Goal: Task Accomplishment & Management: Manage account settings

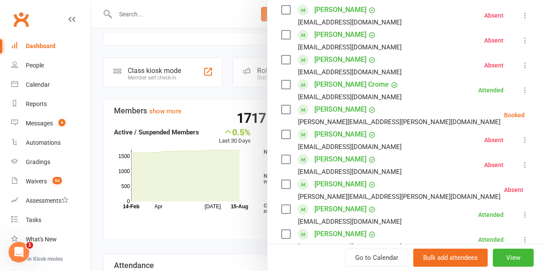
scroll to position [172, 0]
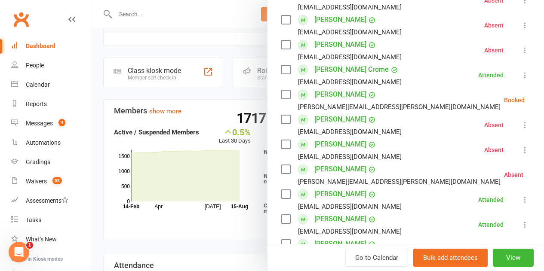
click at [284, 93] on div "Riley Forrester Alana.haiduk@pwc.com" at bounding box center [392, 100] width 223 height 25
click at [283, 95] on label at bounding box center [285, 94] width 9 height 9
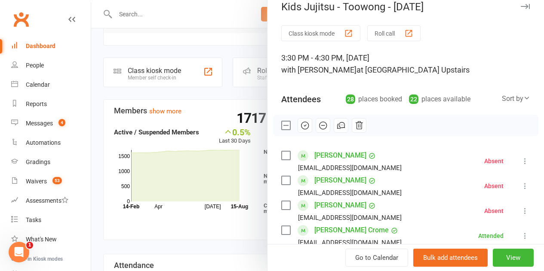
scroll to position [0, 0]
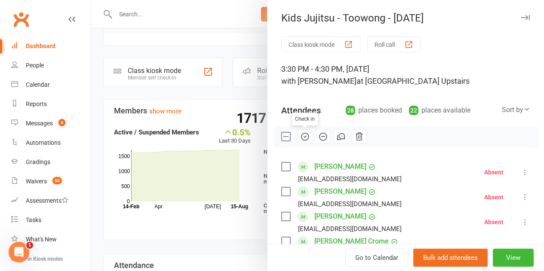
click at [300, 137] on icon "button" at bounding box center [304, 136] width 9 height 9
click at [281, 135] on label at bounding box center [285, 136] width 9 height 9
click at [217, 45] on div at bounding box center [317, 135] width 453 height 271
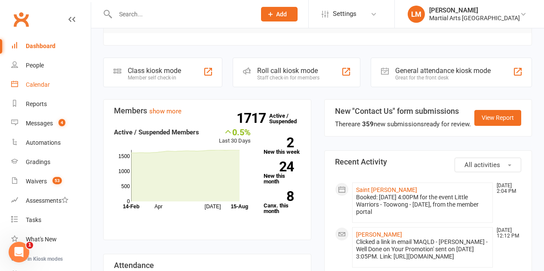
click at [28, 83] on div "Calendar" at bounding box center [38, 84] width 24 height 7
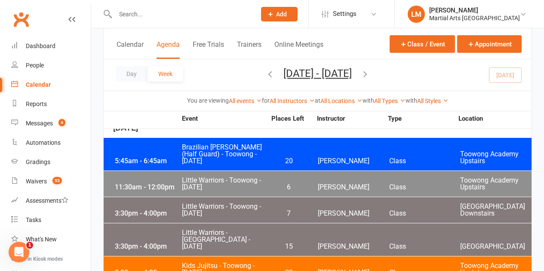
scroll to position [1720, 0]
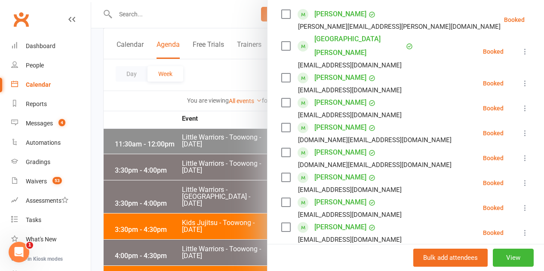
scroll to position [172, 0]
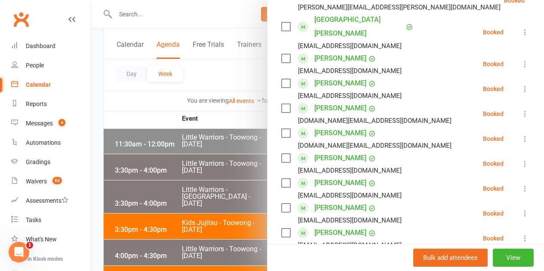
click at [281, 129] on label at bounding box center [285, 133] width 9 height 9
click at [281, 104] on label at bounding box center [285, 108] width 9 height 9
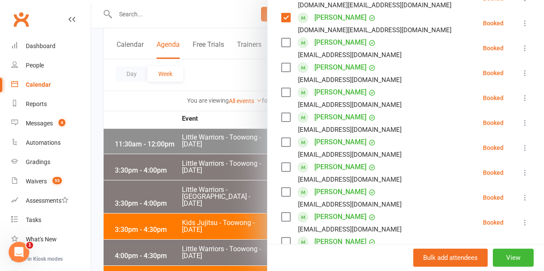
scroll to position [301, 0]
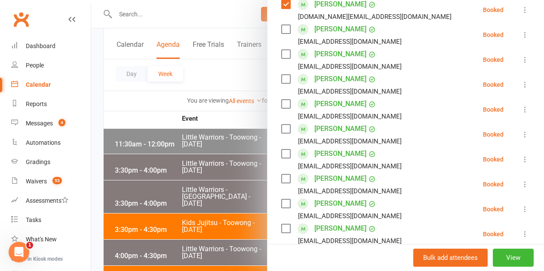
click at [281, 75] on label at bounding box center [285, 79] width 9 height 9
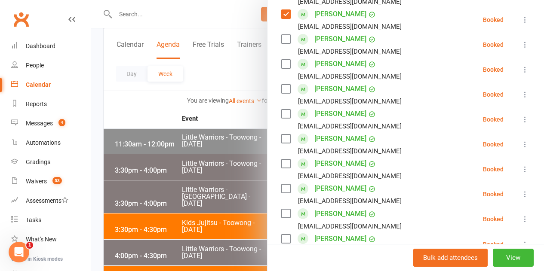
scroll to position [387, 0]
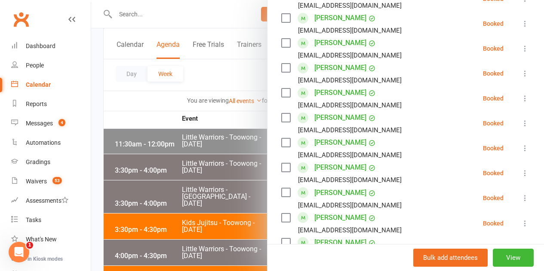
click at [281, 138] on label at bounding box center [285, 142] width 9 height 9
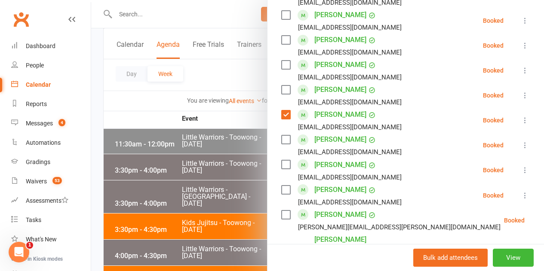
scroll to position [430, 0]
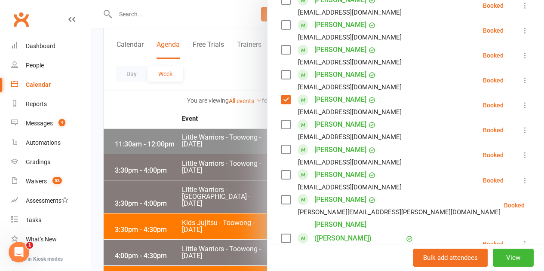
click at [281, 120] on label at bounding box center [285, 124] width 9 height 9
click at [281, 145] on label at bounding box center [285, 149] width 9 height 9
click at [281, 171] on label at bounding box center [285, 175] width 9 height 9
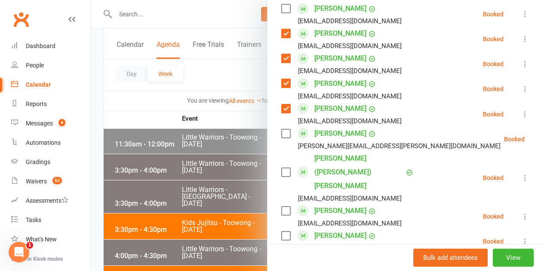
scroll to position [516, 0]
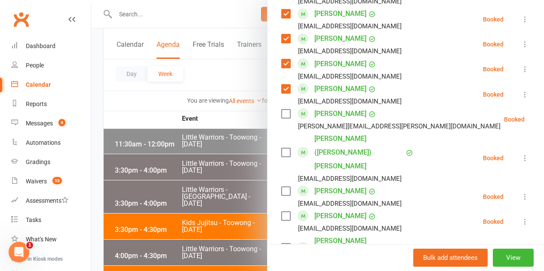
click at [281, 110] on label at bounding box center [285, 114] width 9 height 9
click at [281, 148] on label at bounding box center [285, 152] width 9 height 9
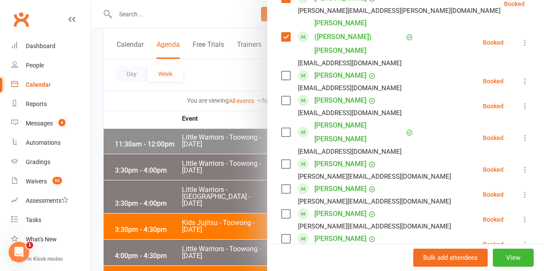
scroll to position [645, 0]
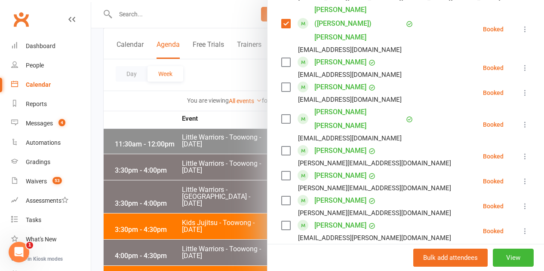
click at [281, 147] on label at bounding box center [285, 151] width 9 height 9
click at [281, 172] on label at bounding box center [285, 176] width 9 height 9
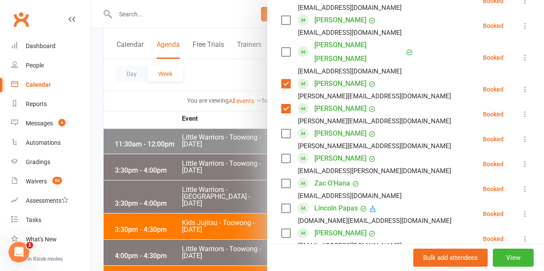
scroll to position [731, 0]
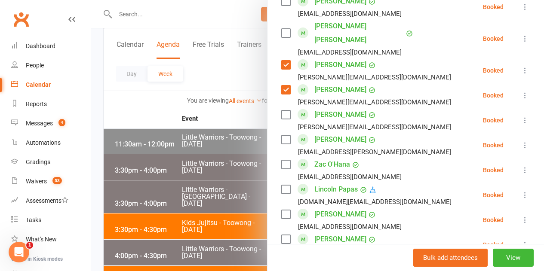
click at [281, 135] on label at bounding box center [285, 139] width 9 height 9
click at [281, 185] on label at bounding box center [285, 189] width 9 height 9
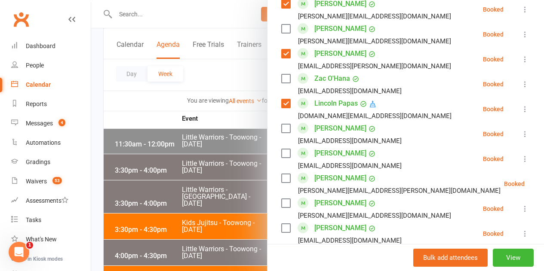
scroll to position [860, 0]
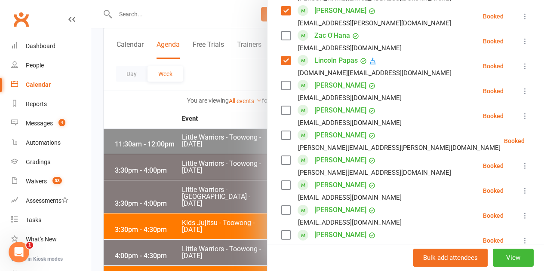
click at [281, 181] on label at bounding box center [285, 185] width 9 height 9
click at [281, 206] on label at bounding box center [285, 210] width 9 height 9
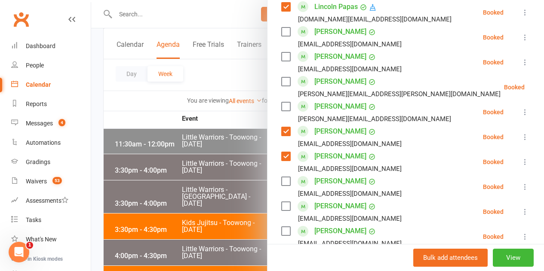
scroll to position [946, 0]
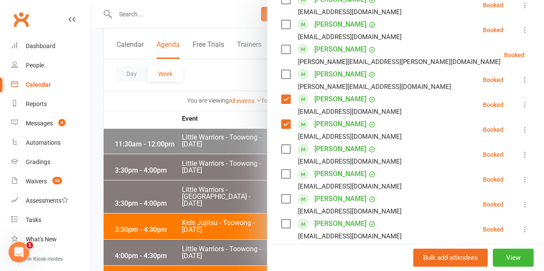
click at [281, 220] on label at bounding box center [285, 224] width 9 height 9
click at [281, 245] on label at bounding box center [285, 249] width 9 height 9
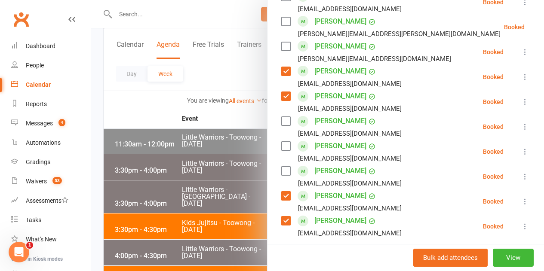
scroll to position [989, 0]
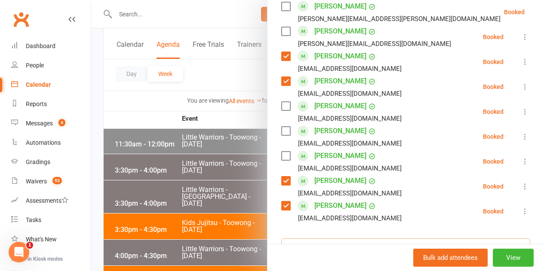
click at [311, 239] on input "search" at bounding box center [405, 248] width 249 height 18
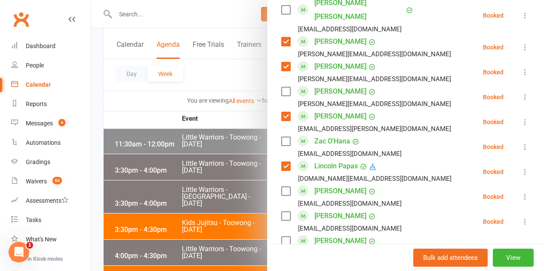
scroll to position [774, 0]
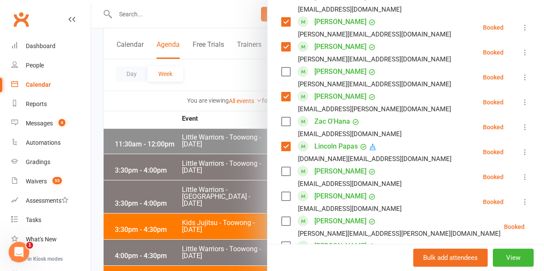
click at [281, 242] on label at bounding box center [285, 246] width 9 height 9
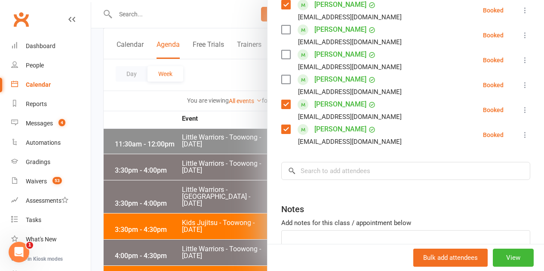
scroll to position [1068, 0]
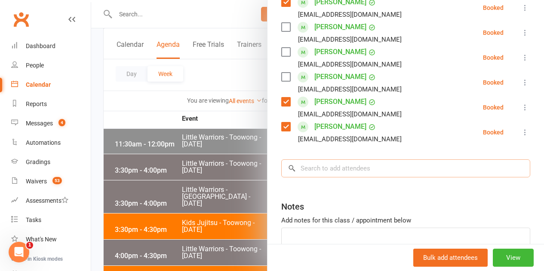
click at [318, 160] on input "search" at bounding box center [405, 169] width 249 height 18
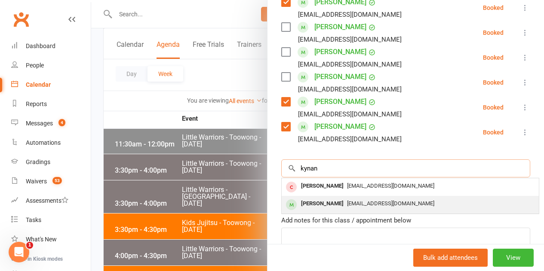
type input "kynan"
click at [316, 198] on div "[PERSON_NAME]" at bounding box center [322, 204] width 49 height 12
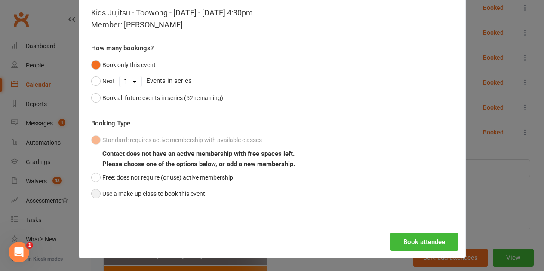
click at [169, 188] on button "Use a make-up class to book this event" at bounding box center [148, 194] width 114 height 16
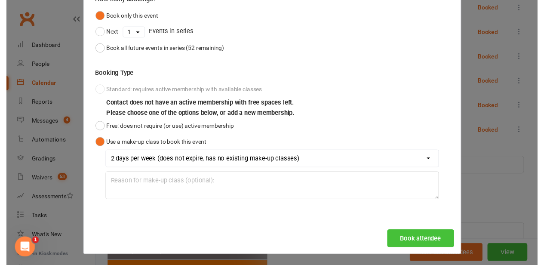
scroll to position [90, 0]
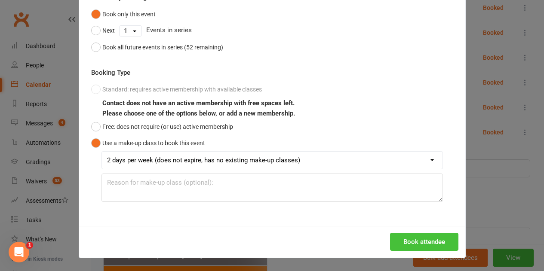
click at [423, 246] on button "Book attendee" at bounding box center [424, 242] width 68 height 18
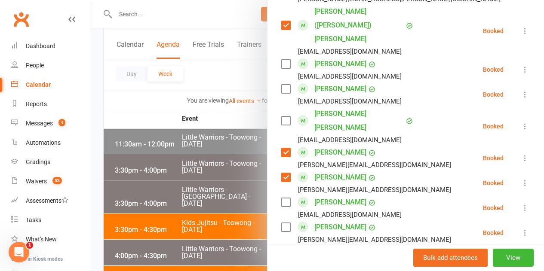
scroll to position [663, 0]
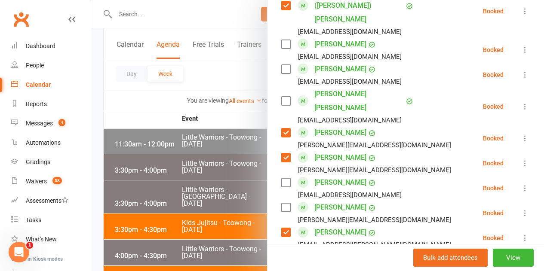
click at [281, 178] on label at bounding box center [285, 182] width 9 height 9
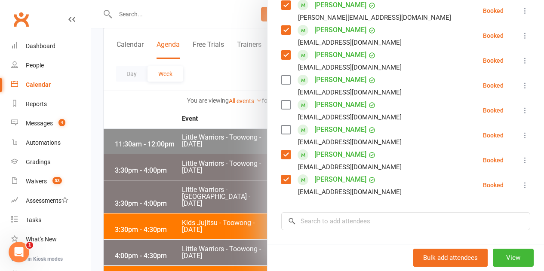
scroll to position [1093, 0]
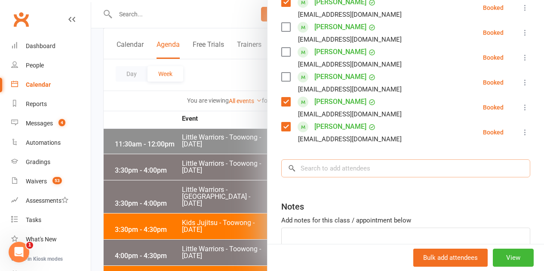
click at [318, 160] on input "search" at bounding box center [405, 169] width 249 height 18
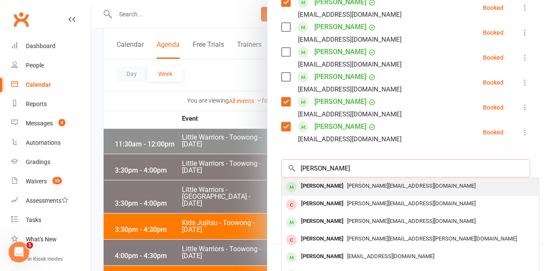
type input "thomas stege"
click at [320, 180] on div "[PERSON_NAME]" at bounding box center [322, 186] width 49 height 12
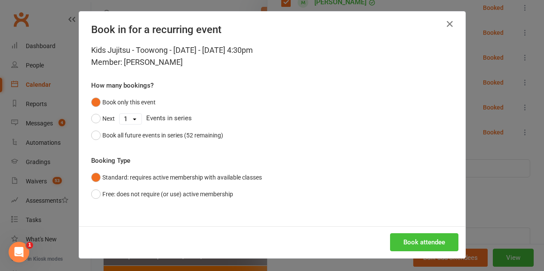
scroll to position [2, 0]
click at [408, 249] on button "Book attendee" at bounding box center [424, 242] width 68 height 18
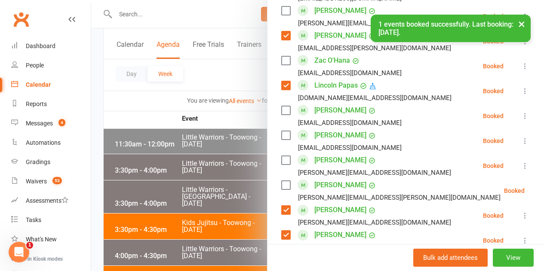
scroll to position [817, 0]
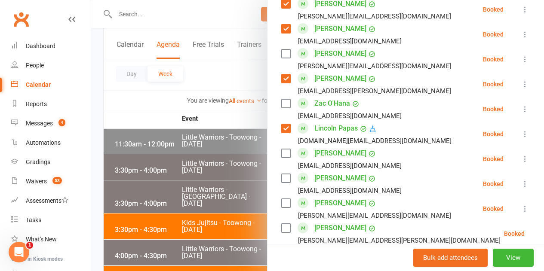
click at [281, 199] on label at bounding box center [285, 203] width 9 height 9
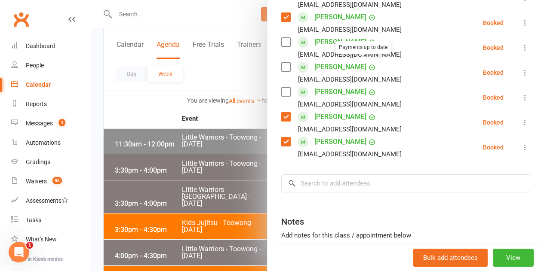
scroll to position [1118, 0]
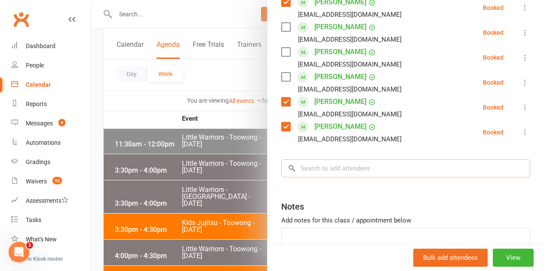
click at [327, 160] on input "search" at bounding box center [405, 169] width 249 height 18
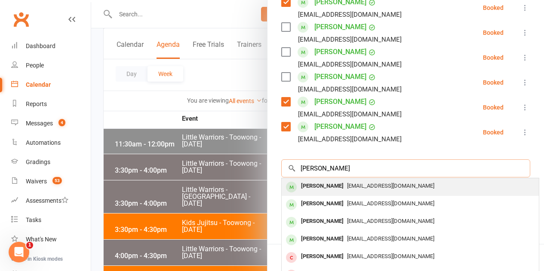
type input "daniel santos"
click at [318, 180] on div "Daniel Santos" at bounding box center [322, 186] width 49 height 12
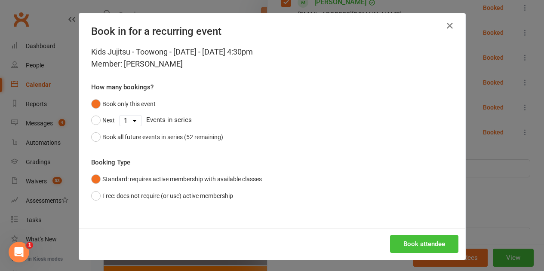
click at [405, 245] on button "Book attendee" at bounding box center [424, 244] width 68 height 18
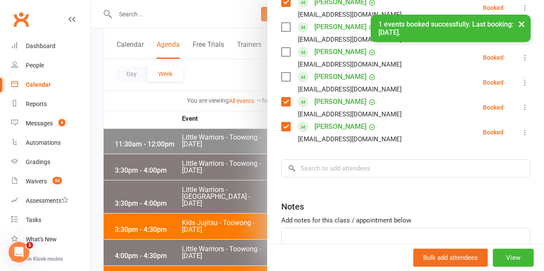
scroll to position [1143, 0]
click at [387, 160] on input "search" at bounding box center [405, 169] width 249 height 18
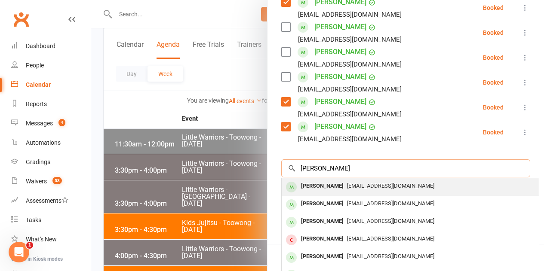
type input "manuel santos"
click at [357, 183] on span "markfsantos@yahoo.com" at bounding box center [390, 186] width 87 height 6
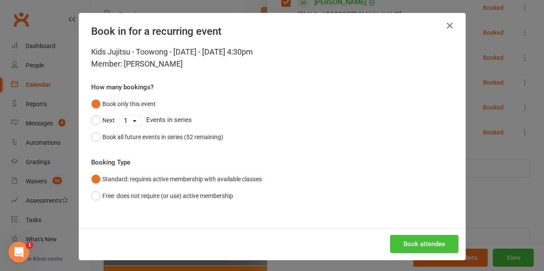
click at [399, 238] on button "Book attendee" at bounding box center [424, 244] width 68 height 18
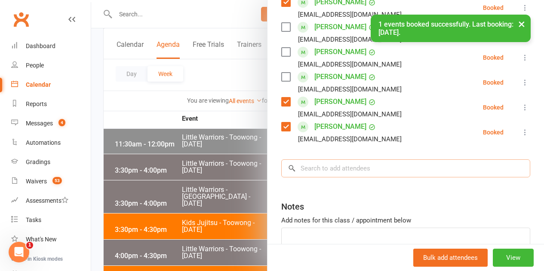
click at [321, 160] on input "search" at bounding box center [405, 169] width 249 height 18
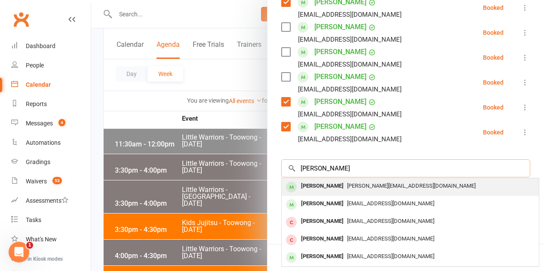
type input "rishaan dut"
click at [322, 180] on div "Rishaan Dutt" at bounding box center [322, 186] width 49 height 12
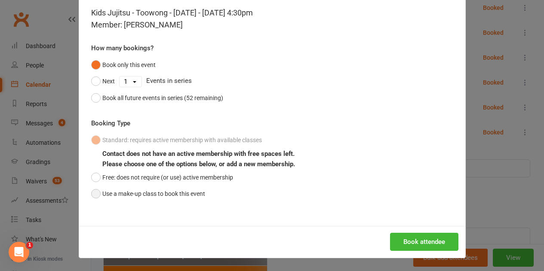
click at [180, 188] on button "Use a make-up class to book this event" at bounding box center [148, 194] width 114 height 16
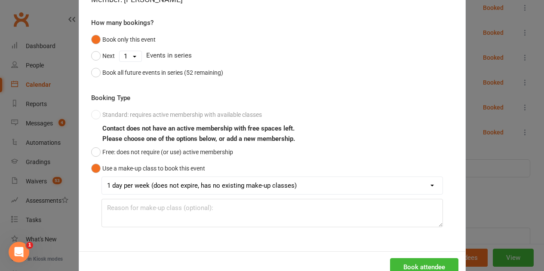
scroll to position [90, 0]
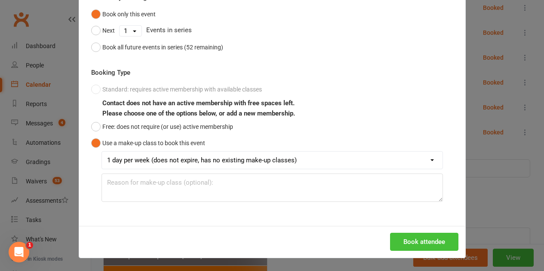
click at [415, 238] on button "Book attendee" at bounding box center [424, 242] width 68 height 18
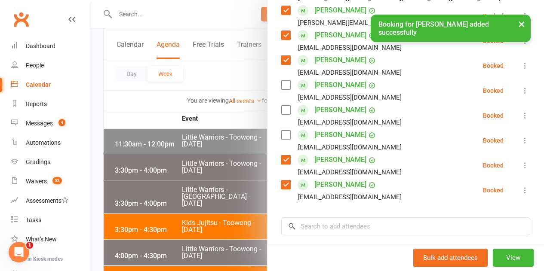
scroll to position [1150, 0]
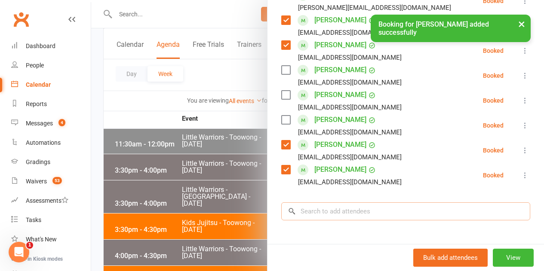
click at [318, 203] on input "search" at bounding box center [405, 212] width 249 height 18
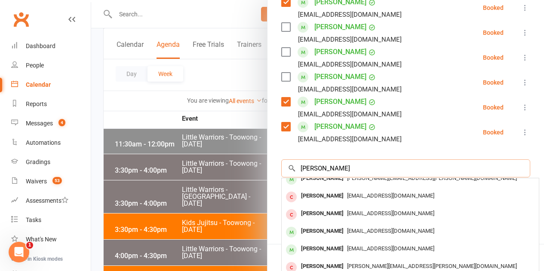
scroll to position [0, 0]
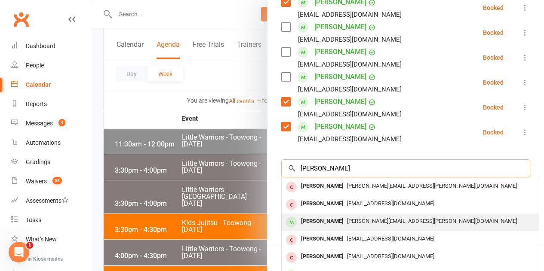
type input "billy"
click at [311, 215] on div "Billy Harrison" at bounding box center [322, 221] width 49 height 12
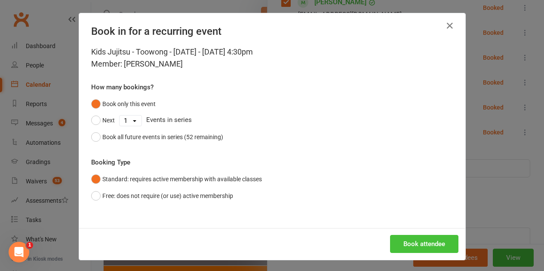
click at [415, 245] on button "Book attendee" at bounding box center [424, 244] width 68 height 18
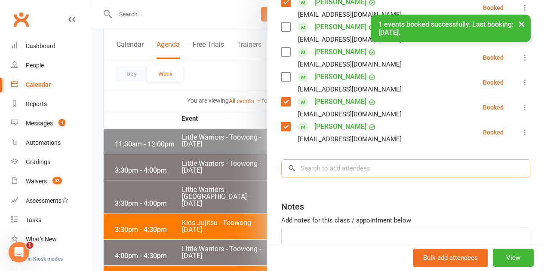
click at [308, 160] on input "search" at bounding box center [405, 169] width 249 height 18
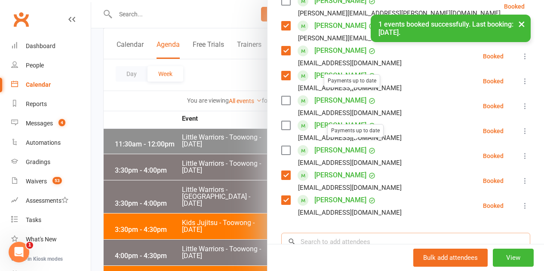
scroll to position [1132, 0]
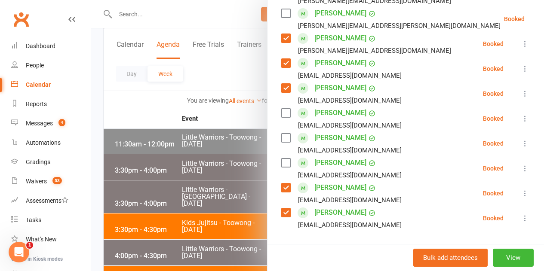
click at [283, 134] on label at bounding box center [285, 138] width 9 height 9
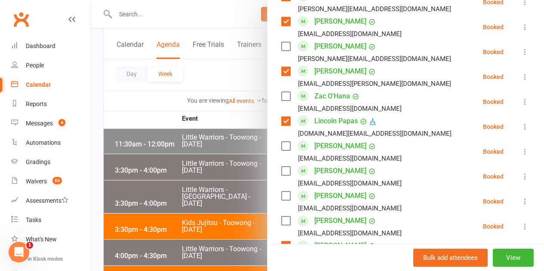
scroll to position [874, 0]
click at [281, 167] on label at bounding box center [285, 171] width 9 height 9
click at [281, 142] on label at bounding box center [285, 146] width 9 height 9
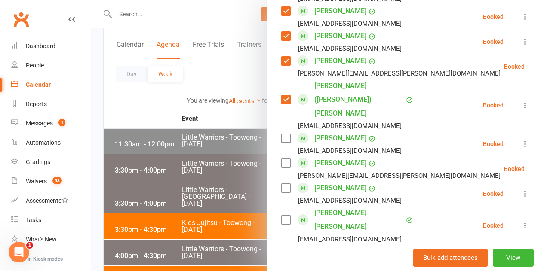
scroll to position [573, 0]
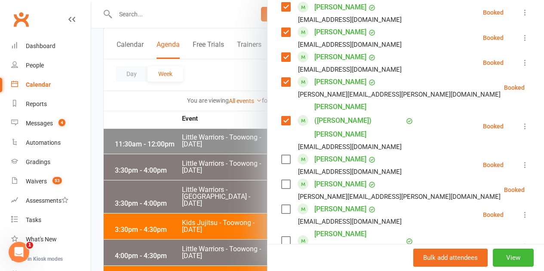
click at [282, 180] on label at bounding box center [285, 184] width 9 height 9
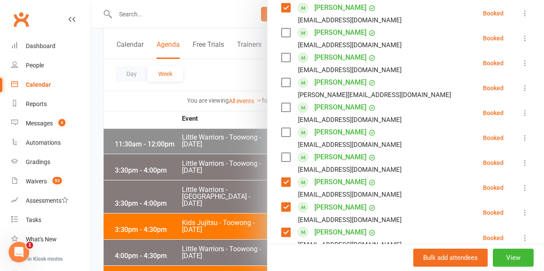
scroll to position [358, 0]
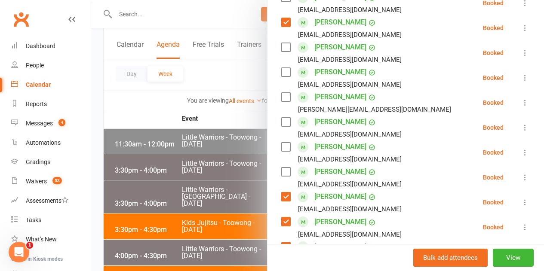
click at [281, 93] on label at bounding box center [285, 97] width 9 height 9
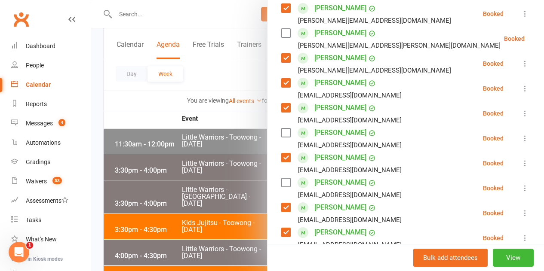
scroll to position [1218, 0]
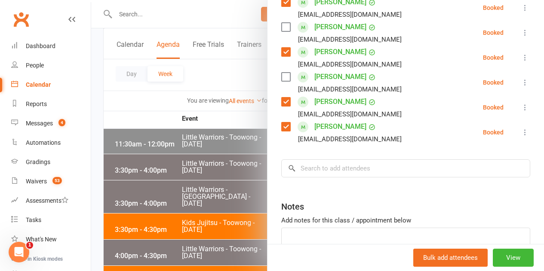
click at [326, 160] on input "search" at bounding box center [405, 169] width 249 height 18
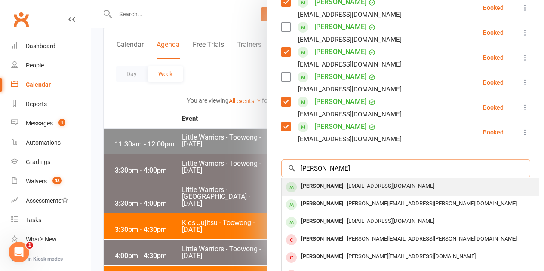
type input "leo casse"
click at [347, 183] on span "sankukai.egging799@passmail.net" at bounding box center [390, 186] width 87 height 6
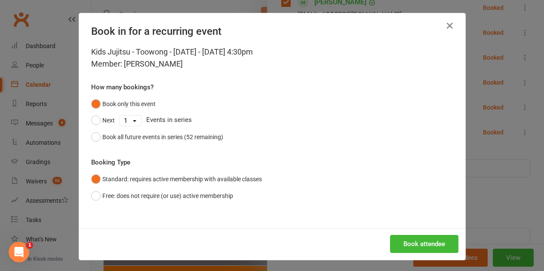
drag, startPoint x: 452, startPoint y: 258, endPoint x: 422, endPoint y: 248, distance: 31.8
click at [454, 267] on div "Book in for a recurring event Kids Jujitsu - Toowong - Friday - Aug 15, 2025 4:…" at bounding box center [272, 135] width 544 height 271
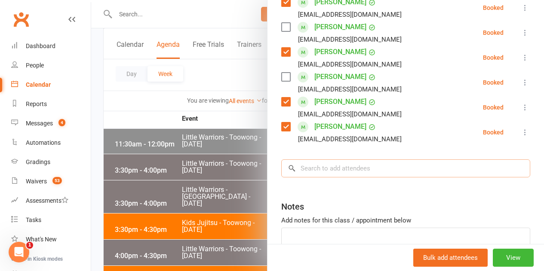
click at [312, 160] on input "search" at bounding box center [405, 169] width 249 height 18
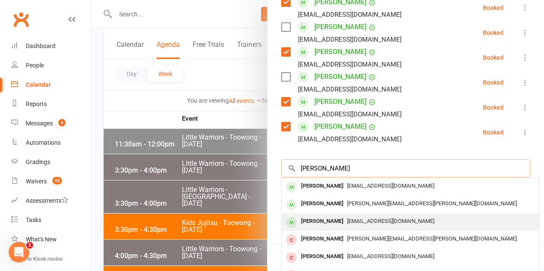
type input "leo cass"
click at [347, 218] on span "sankukai.egging799@passmail.net" at bounding box center [390, 221] width 87 height 6
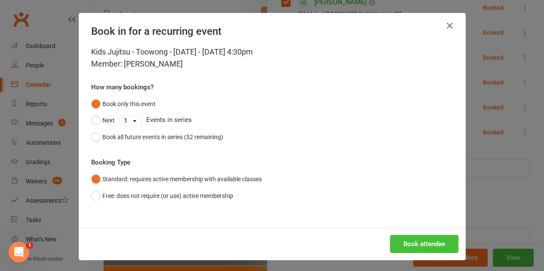
click at [399, 235] on div "Book attendee" at bounding box center [272, 244] width 386 height 32
click at [400, 237] on button "Book attendee" at bounding box center [424, 244] width 68 height 18
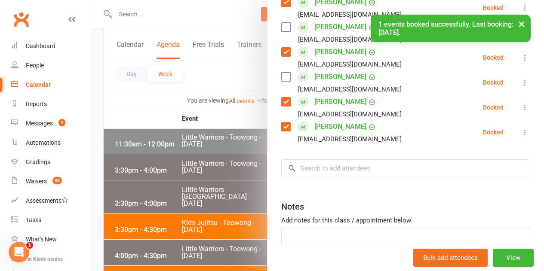
scroll to position [1243, 0]
click at [321, 160] on input "search" at bounding box center [405, 169] width 249 height 18
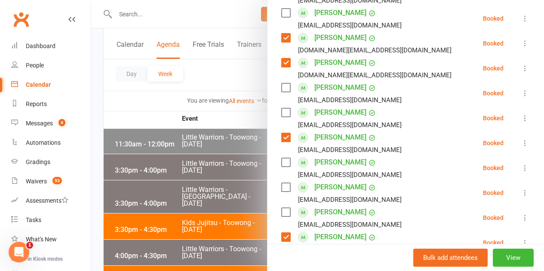
scroll to position [254, 0]
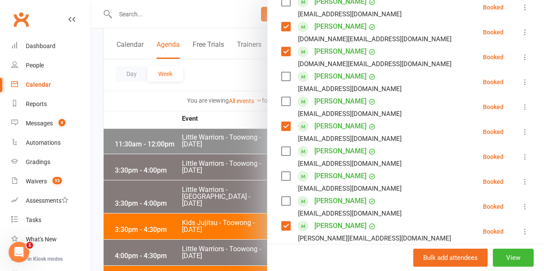
click at [282, 172] on label at bounding box center [285, 176] width 9 height 9
click at [281, 197] on label at bounding box center [285, 201] width 9 height 9
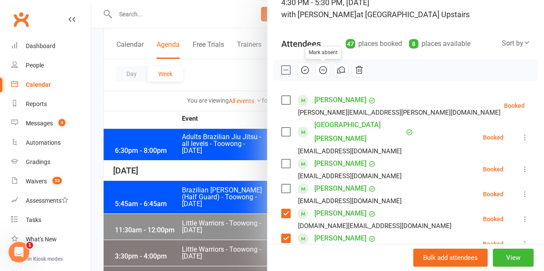
scroll to position [82, 0]
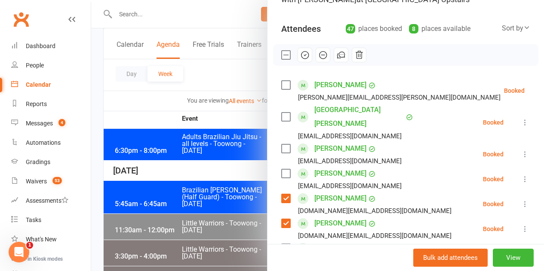
drag, startPoint x: 294, startPoint y: 55, endPoint x: 308, endPoint y: 28, distance: 31.0
click at [300, 55] on icon "button" at bounding box center [304, 54] width 9 height 9
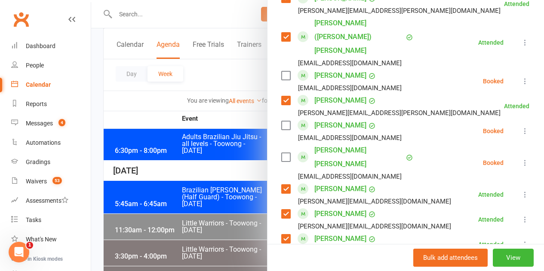
scroll to position [684, 0]
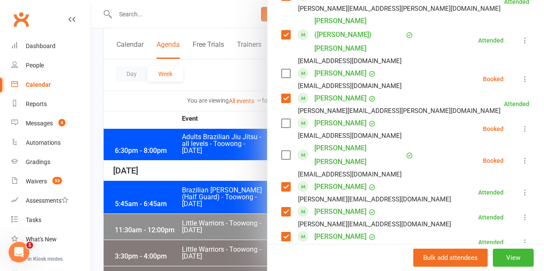
click at [283, 69] on label at bounding box center [285, 73] width 9 height 9
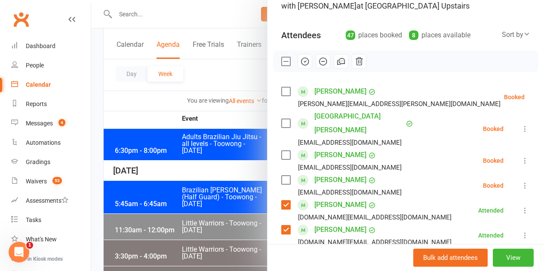
scroll to position [39, 0]
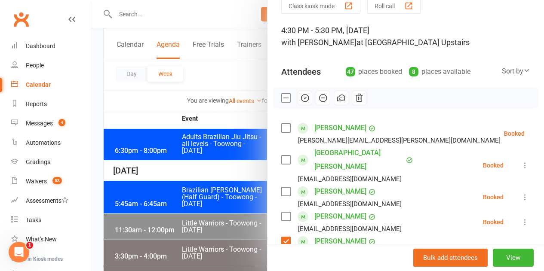
click at [301, 98] on icon "button" at bounding box center [304, 97] width 9 height 9
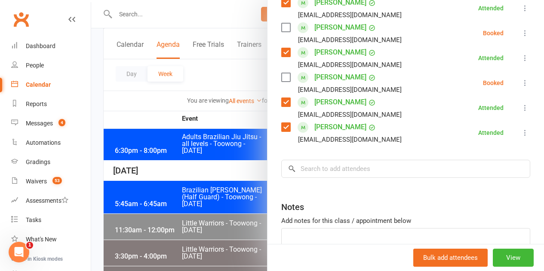
scroll to position [1243, 0]
click at [320, 160] on input "search" at bounding box center [405, 169] width 249 height 18
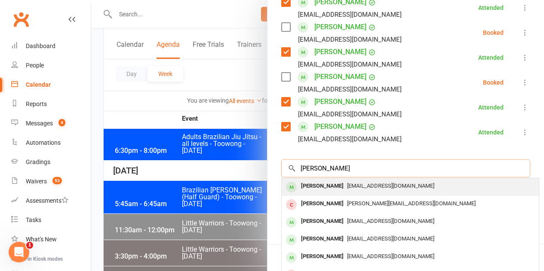
type input "lela maguire"
click at [309, 180] on div "[PERSON_NAME]" at bounding box center [322, 186] width 49 height 12
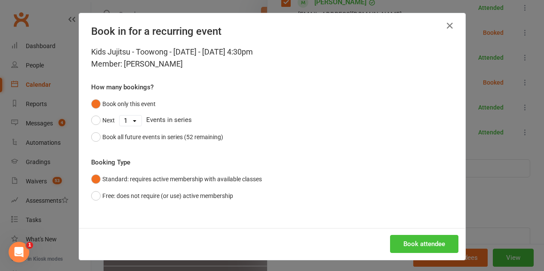
click at [420, 244] on button "Book attendee" at bounding box center [424, 244] width 68 height 18
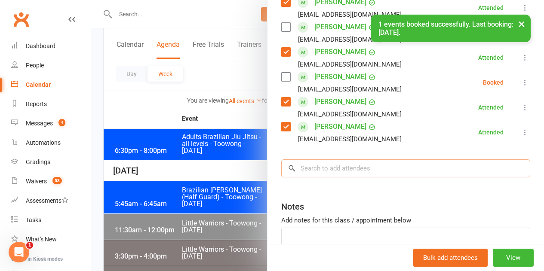
click at [311, 160] on input "search" at bounding box center [405, 169] width 249 height 18
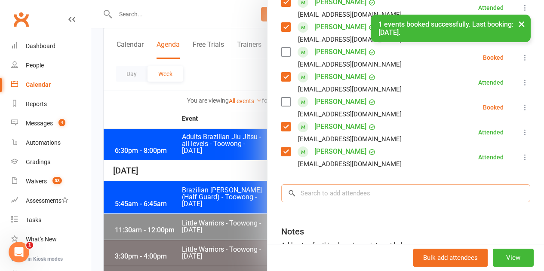
scroll to position [1268, 0]
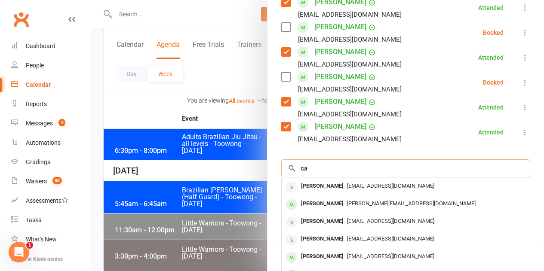
type input "c"
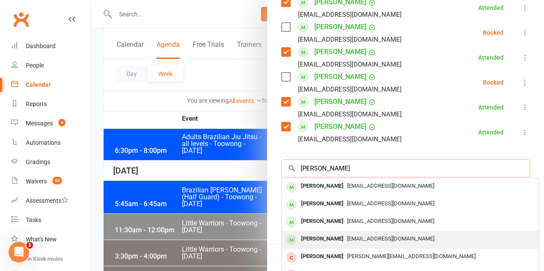
type input "maguire"
click at [326, 233] on div "[PERSON_NAME]" at bounding box center [322, 239] width 49 height 12
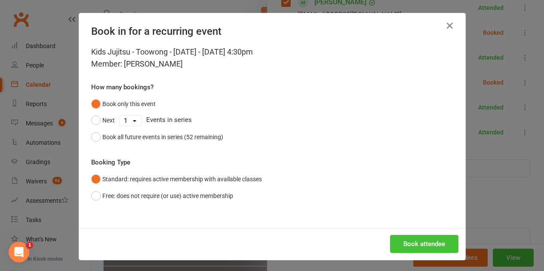
click at [409, 246] on button "Book attendee" at bounding box center [424, 244] width 68 height 18
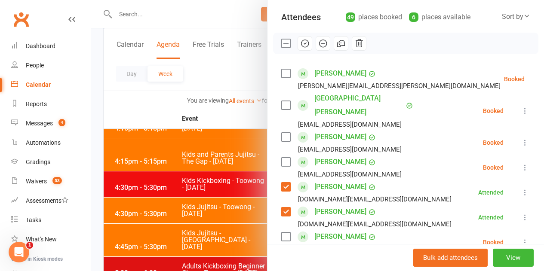
scroll to position [89, 0]
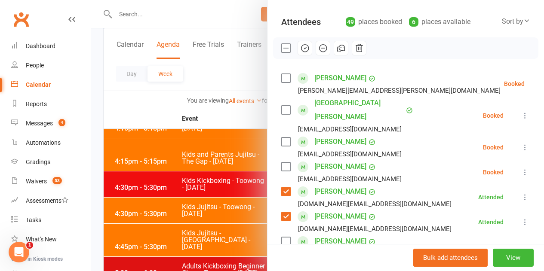
click at [300, 47] on icon "button" at bounding box center [304, 47] width 9 height 9
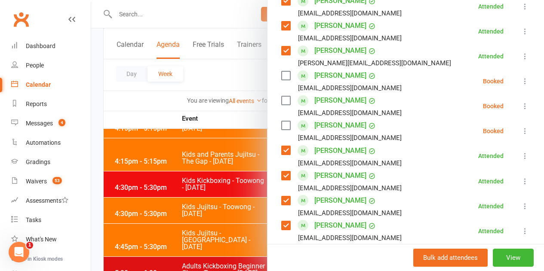
scroll to position [433, 0]
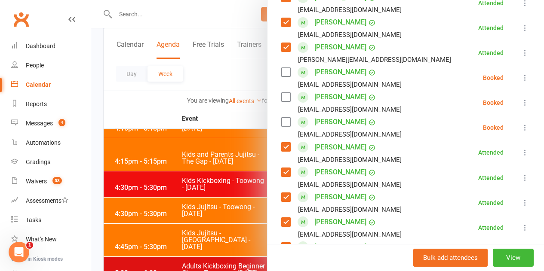
click at [281, 93] on label at bounding box center [285, 97] width 9 height 9
click at [281, 68] on label at bounding box center [285, 72] width 9 height 9
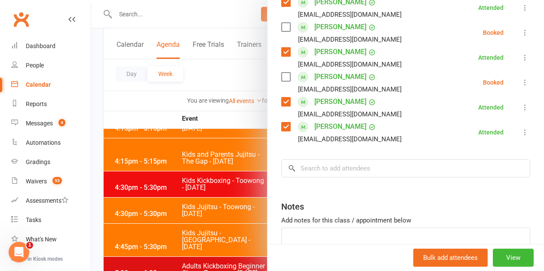
scroll to position [1293, 0]
click at [326, 159] on input "search" at bounding box center [405, 168] width 249 height 18
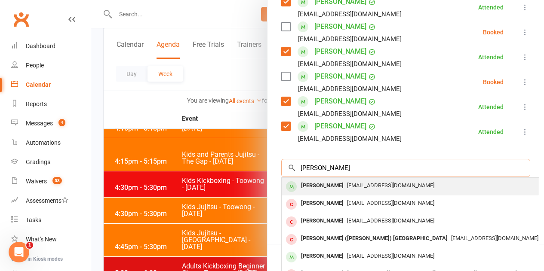
type input "leonard ber"
click at [330, 180] on div "Leonhard Berndt" at bounding box center [322, 186] width 49 height 12
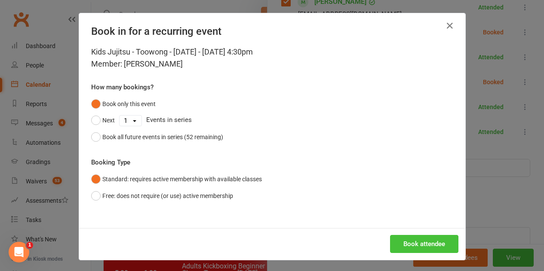
click at [411, 243] on button "Book attendee" at bounding box center [424, 244] width 68 height 18
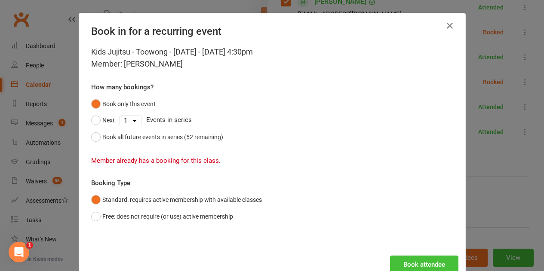
click at [404, 264] on button "Book attendee" at bounding box center [424, 265] width 68 height 18
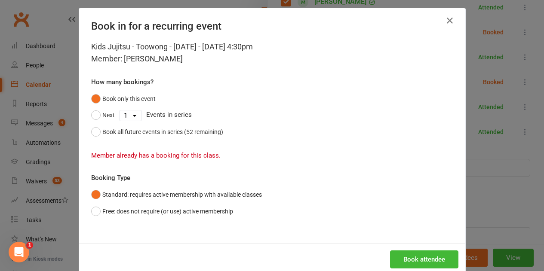
scroll to position [0, 0]
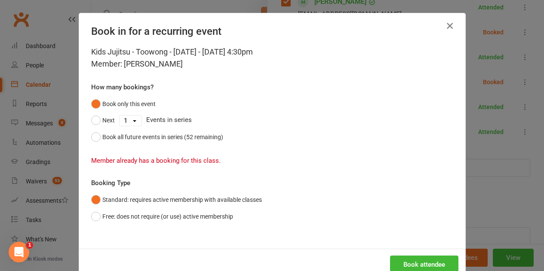
click at [450, 27] on icon "button" at bounding box center [450, 26] width 10 height 10
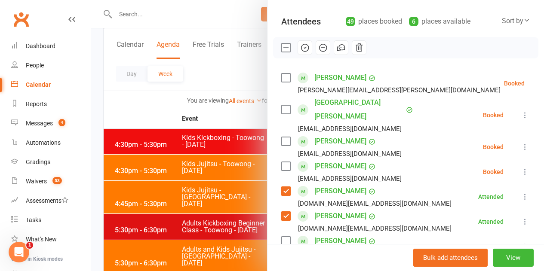
scroll to position [132, 0]
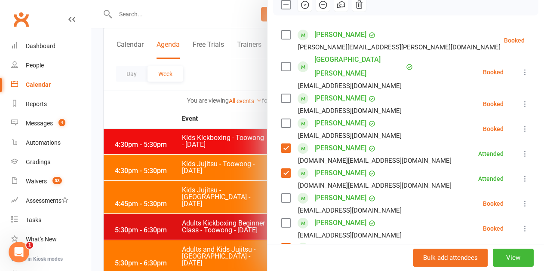
click at [282, 119] on label at bounding box center [285, 123] width 9 height 9
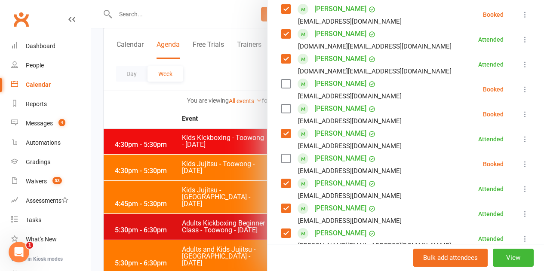
scroll to position [304, 0]
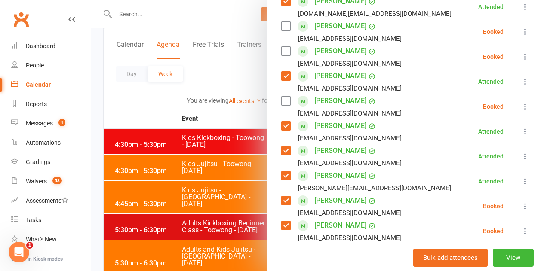
click at [281, 97] on label at bounding box center [285, 101] width 9 height 9
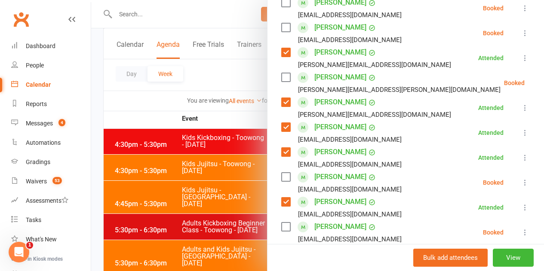
scroll to position [1164, 0]
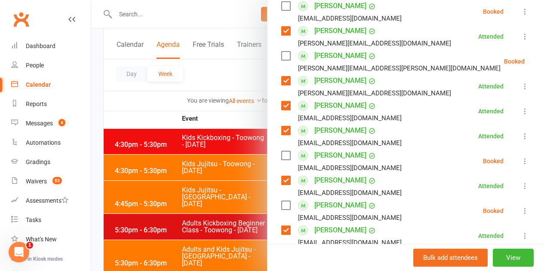
click at [281, 201] on label at bounding box center [285, 205] width 9 height 9
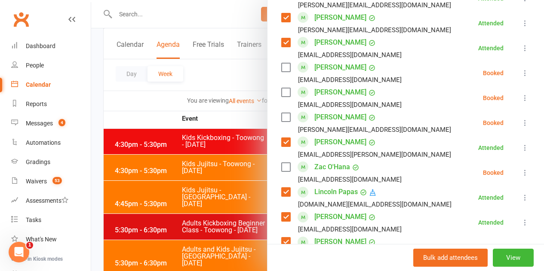
scroll to position [863, 0]
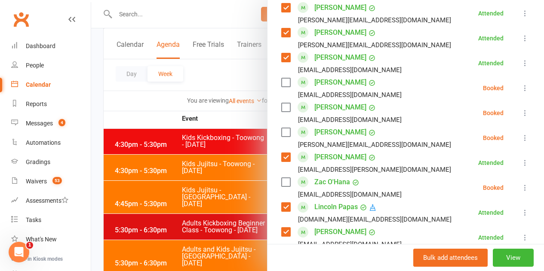
click at [281, 128] on label at bounding box center [285, 132] width 9 height 9
click at [282, 103] on label at bounding box center [285, 107] width 9 height 9
click at [281, 78] on label at bounding box center [285, 82] width 9 height 9
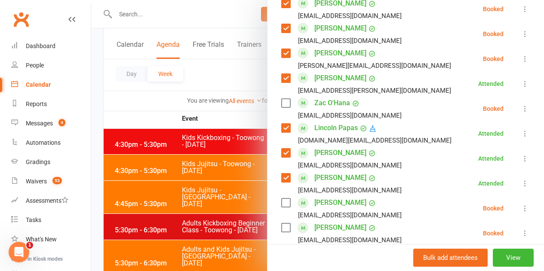
scroll to position [949, 0]
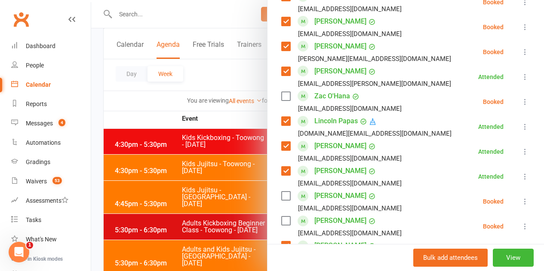
click at [281, 217] on label at bounding box center [285, 221] width 9 height 9
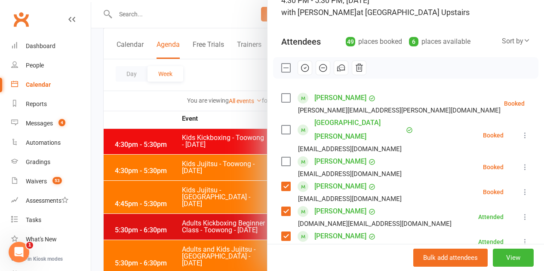
scroll to position [46, 0]
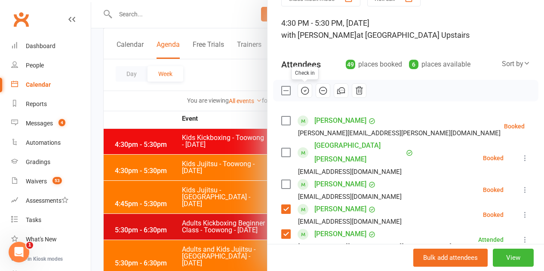
click at [298, 88] on button "button" at bounding box center [305, 90] width 15 height 15
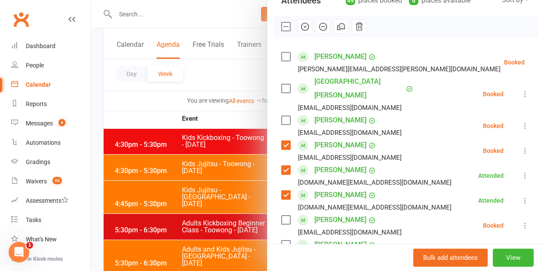
scroll to position [89, 0]
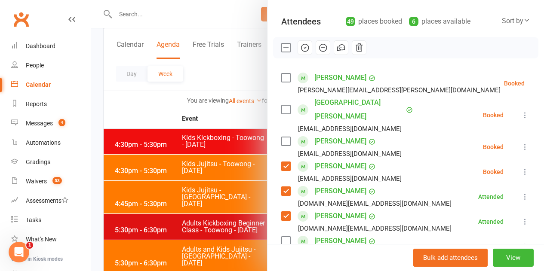
click at [281, 137] on label at bounding box center [285, 141] width 9 height 9
click at [300, 47] on icon "button" at bounding box center [304, 47] width 9 height 9
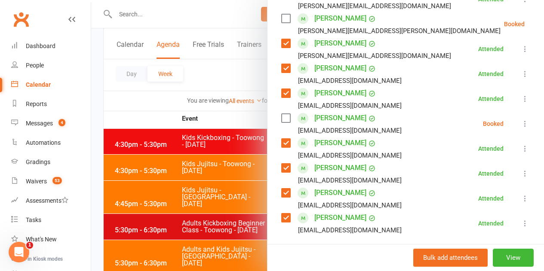
scroll to position [1250, 0]
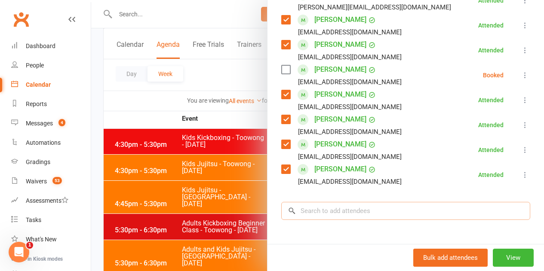
click at [324, 202] on input "search" at bounding box center [405, 211] width 249 height 18
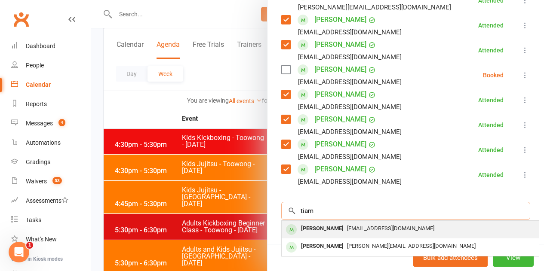
type input "tiam"
click at [347, 225] on span "jeyrani@yahoo.com" at bounding box center [390, 228] width 87 height 6
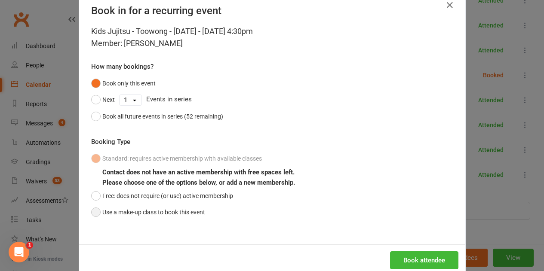
scroll to position [39, 0]
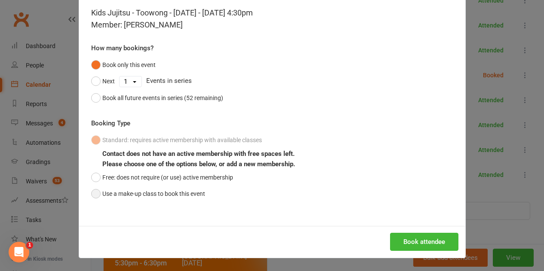
drag, startPoint x: 168, startPoint y: 206, endPoint x: 170, endPoint y: 200, distance: 7.2
click at [169, 206] on div "Kids Jujitsu - Toowong - Friday - Aug 15, 2025 4:30pm Member: Tiam Hassanvali H…" at bounding box center [272, 116] width 386 height 219
click at [172, 195] on button "Use a make-up class to book this event" at bounding box center [148, 194] width 114 height 16
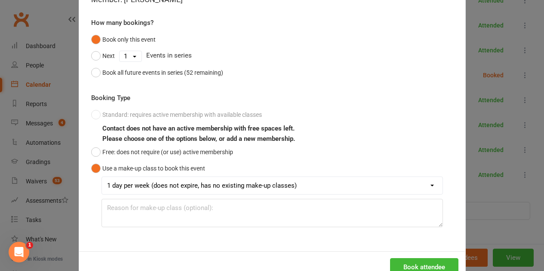
scroll to position [90, 0]
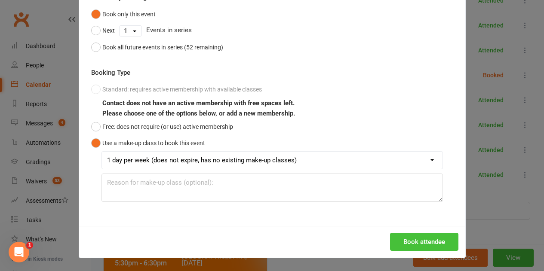
click at [424, 248] on button "Book attendee" at bounding box center [424, 242] width 68 height 18
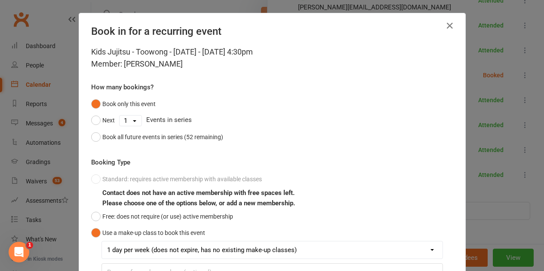
scroll to position [1290, 0]
click at [449, 22] on icon "button" at bounding box center [450, 26] width 10 height 10
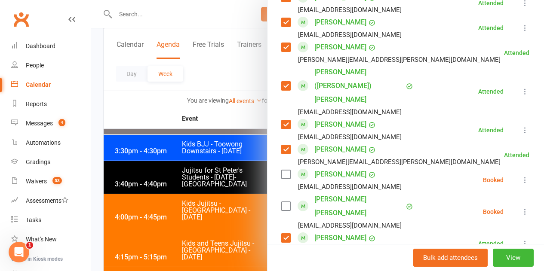
scroll to position [648, 0]
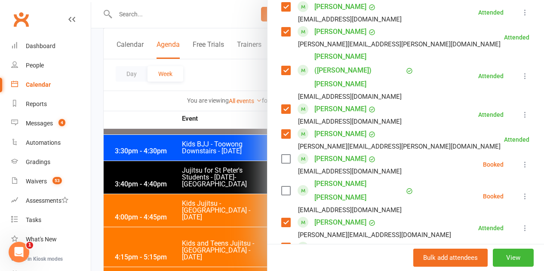
click at [281, 155] on label at bounding box center [285, 159] width 9 height 9
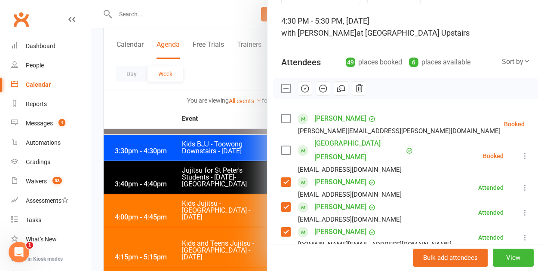
scroll to position [0, 0]
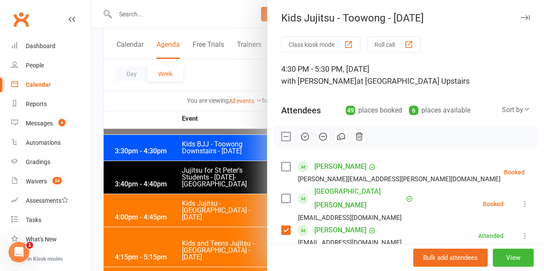
drag, startPoint x: 298, startPoint y: 140, endPoint x: 317, endPoint y: 26, distance: 115.1
click at [300, 139] on icon "button" at bounding box center [304, 136] width 9 height 9
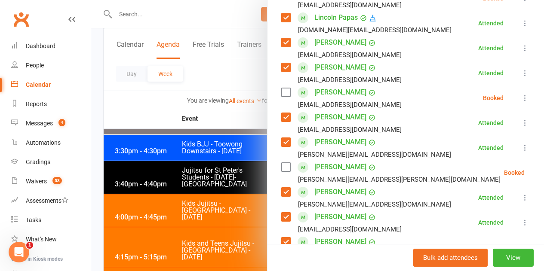
scroll to position [1075, 0]
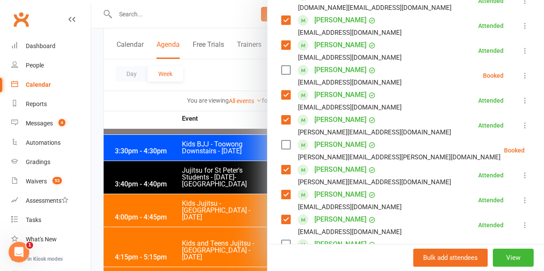
click at [281, 141] on label at bounding box center [285, 145] width 9 height 9
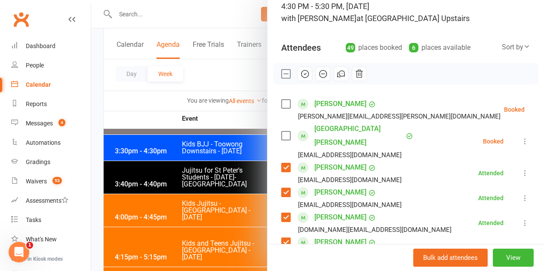
scroll to position [43, 0]
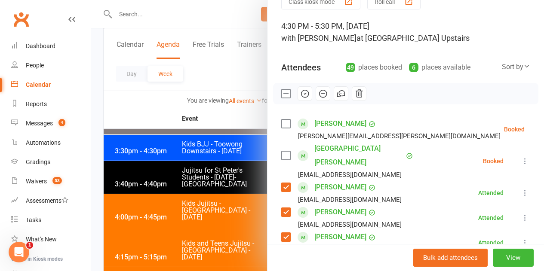
drag, startPoint x: 297, startPoint y: 92, endPoint x: 309, endPoint y: 31, distance: 62.6
click at [300, 92] on icon "button" at bounding box center [304, 93] width 9 height 9
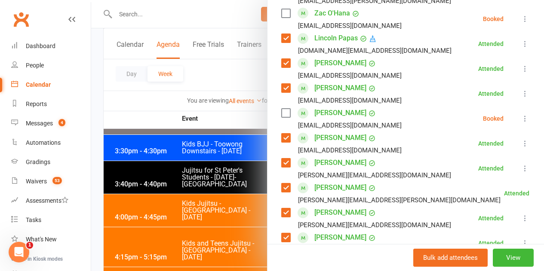
scroll to position [1075, 0]
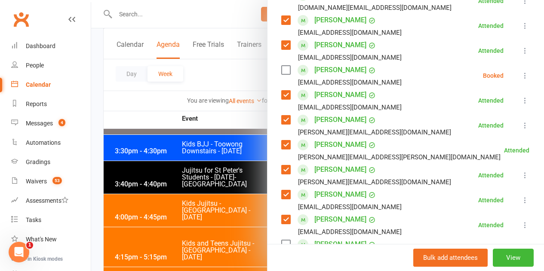
click at [194, 148] on div at bounding box center [317, 135] width 453 height 271
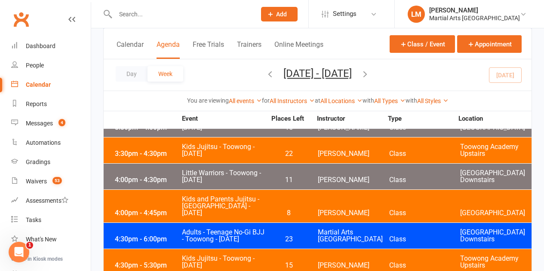
scroll to position [1839, 0]
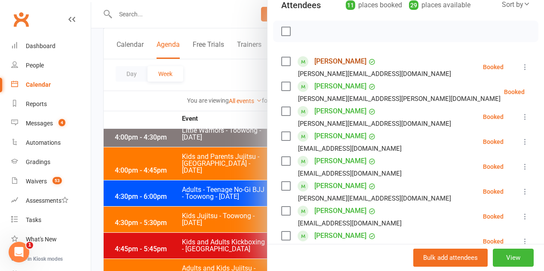
scroll to position [86, 0]
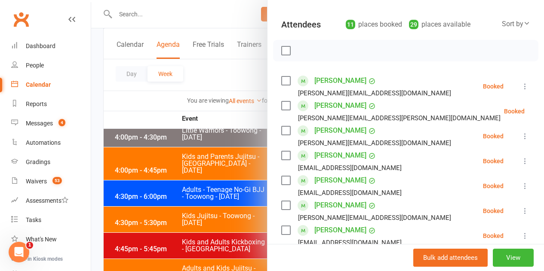
click at [208, 75] on div at bounding box center [317, 135] width 453 height 271
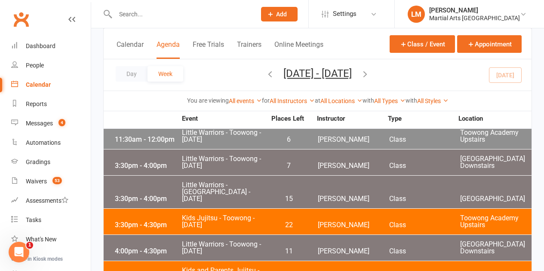
scroll to position [1710, 0]
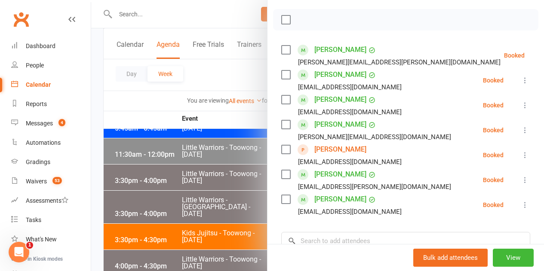
scroll to position [172, 0]
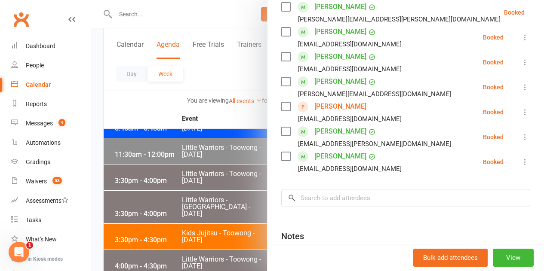
click at [521, 158] on icon at bounding box center [525, 162] width 9 height 9
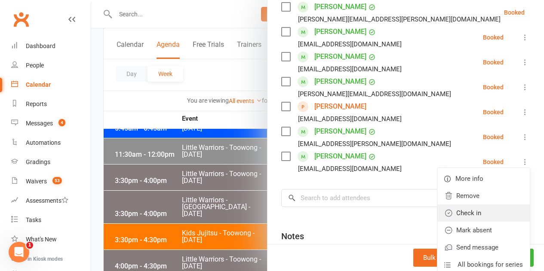
click at [480, 205] on link "Check in" at bounding box center [483, 213] width 92 height 17
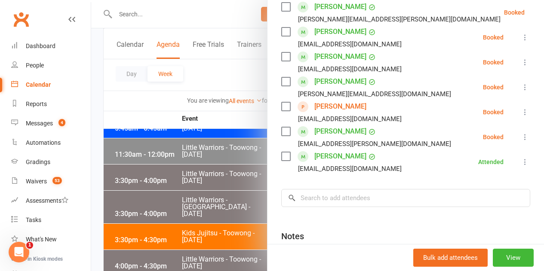
click at [521, 83] on icon at bounding box center [525, 87] width 9 height 9
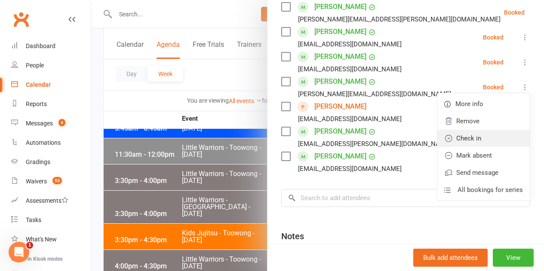
click at [476, 130] on link "Check in" at bounding box center [483, 138] width 92 height 17
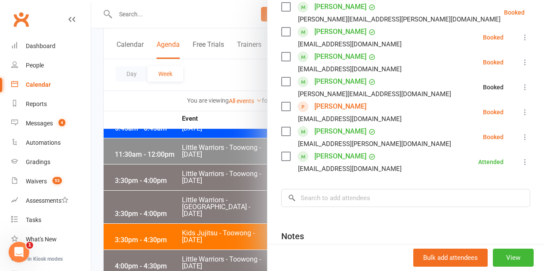
drag, startPoint x: 511, startPoint y: 50, endPoint x: 479, endPoint y: 106, distance: 64.3
click at [511, 56] on li "Paul Lanning paulklanning@gmail.com Booked More info Remove Check in Mark absen…" at bounding box center [405, 62] width 249 height 25
click at [509, 50] on li "Paul Lanning paulklanning@gmail.com Booked More info Remove Check in Mark absen…" at bounding box center [405, 62] width 249 height 25
click at [521, 58] on icon at bounding box center [525, 62] width 9 height 9
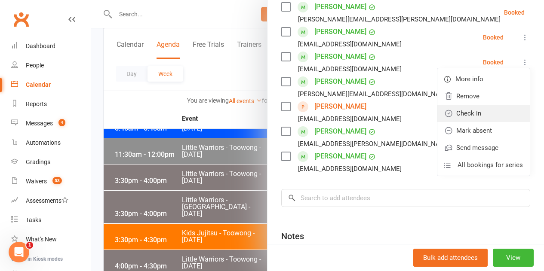
click at [486, 105] on link "Check in" at bounding box center [483, 113] width 92 height 17
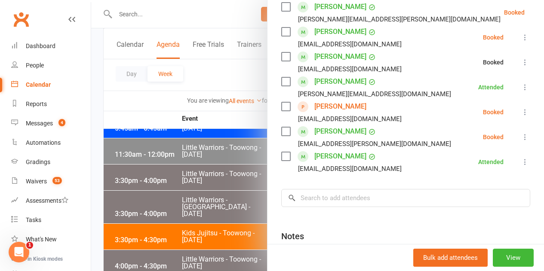
click at [521, 33] on icon at bounding box center [525, 37] width 9 height 9
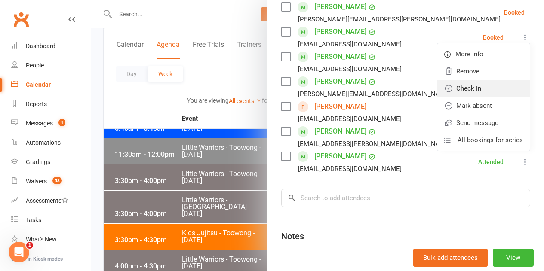
click at [488, 80] on link "Check in" at bounding box center [483, 88] width 92 height 17
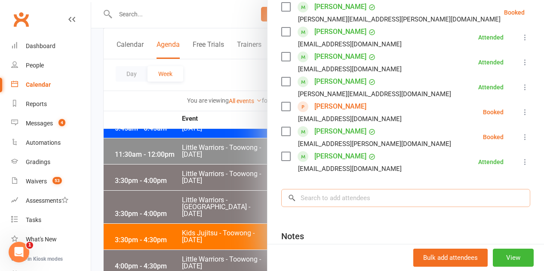
click at [360, 189] on input "search" at bounding box center [405, 198] width 249 height 18
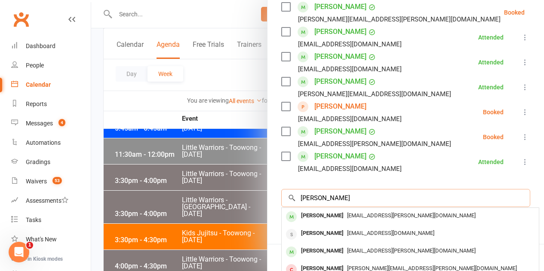
type input "hiley"
click at [347, 212] on span "ben.hiley@gmail.com" at bounding box center [411, 215] width 129 height 6
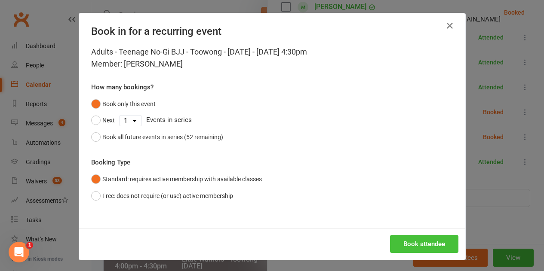
click at [412, 240] on button "Book attendee" at bounding box center [424, 244] width 68 height 18
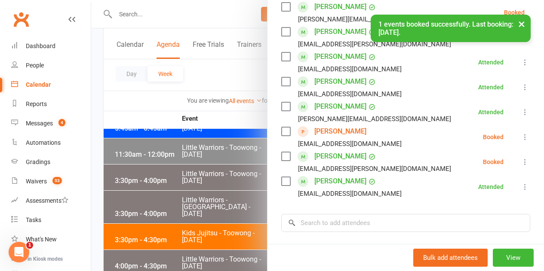
click at [325, 188] on div "Class kiosk mode Roll call 4:30 PM - 6:00 PM, Friday, August, 15, 2025 with Mar…" at bounding box center [406, 109] width 277 height 489
click at [354, 215] on input "search" at bounding box center [405, 223] width 249 height 18
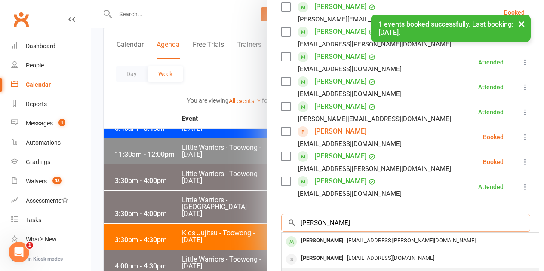
type input "hiley"
click at [324, 270] on div "Christian Hiley" at bounding box center [322, 276] width 49 height 12
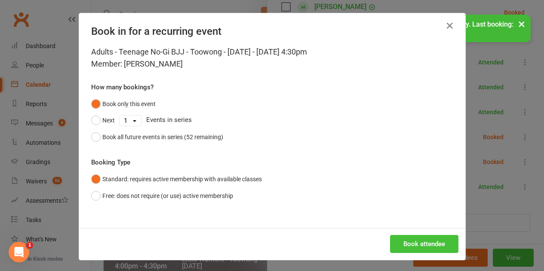
click at [412, 234] on div "Book attendee" at bounding box center [272, 244] width 386 height 32
click at [413, 237] on button "Book attendee" at bounding box center [424, 244] width 68 height 18
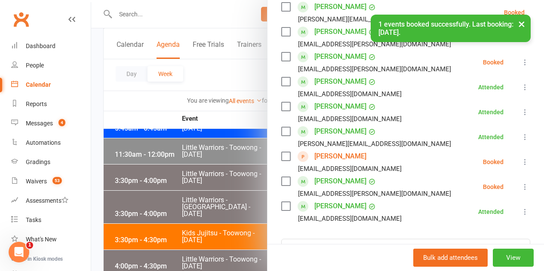
click at [505, 178] on li "Majurran Vimalan sivam.vimalan@gmail.com Booked More info Remove Check in Mark …" at bounding box center [405, 187] width 249 height 25
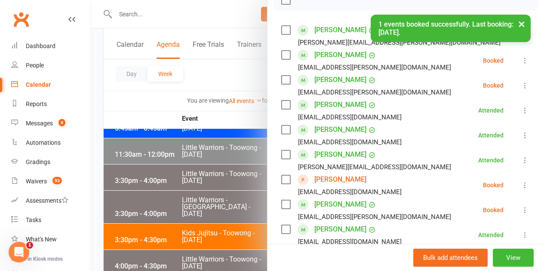
scroll to position [129, 0]
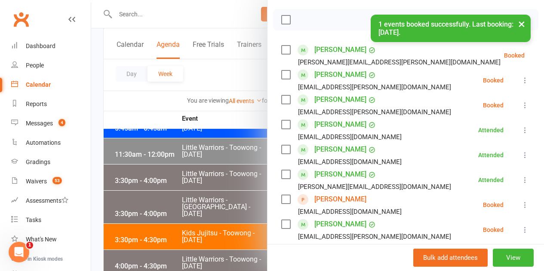
click at [504, 94] on li "Christian Hiley christian.hiley@gmail.com Booked More info Remove Check in Mark…" at bounding box center [405, 105] width 249 height 25
click at [521, 101] on icon at bounding box center [525, 105] width 9 height 9
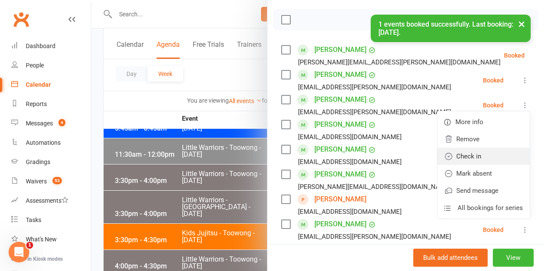
click at [466, 148] on link "Check in" at bounding box center [483, 156] width 92 height 17
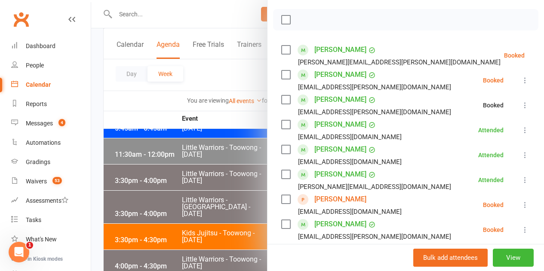
click at [520, 75] on button at bounding box center [525, 80] width 10 height 10
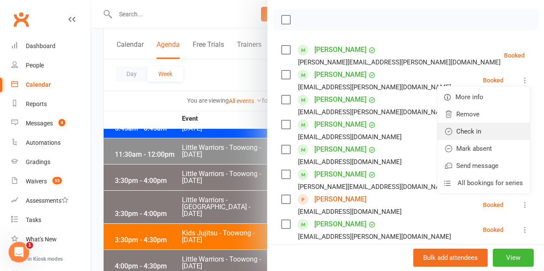
click at [469, 124] on link "Check in" at bounding box center [483, 131] width 92 height 17
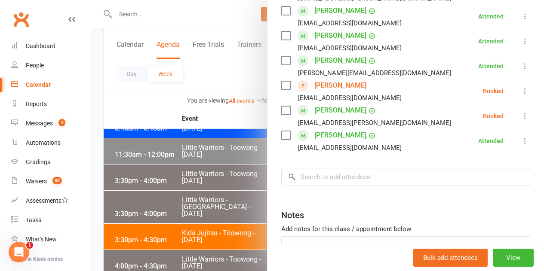
scroll to position [258, 0]
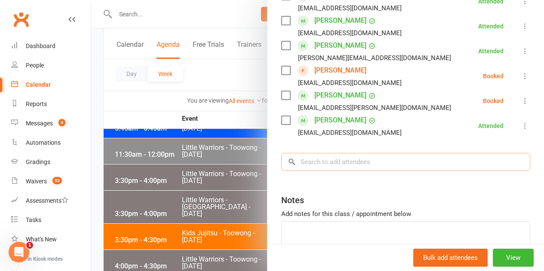
click at [383, 155] on input "search" at bounding box center [405, 162] width 249 height 18
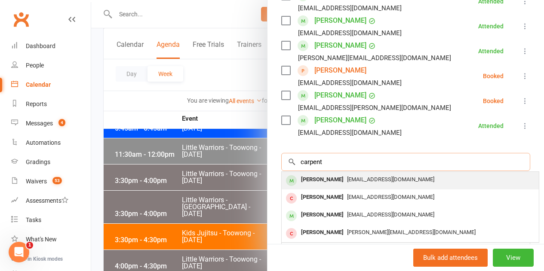
type input "carpent"
click at [357, 176] on span "richardcarpenter2001@hotmail.com" at bounding box center [390, 179] width 87 height 6
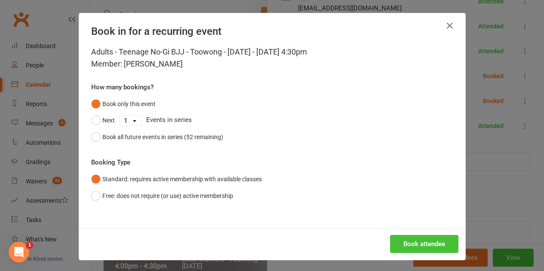
click at [391, 235] on button "Book attendee" at bounding box center [424, 244] width 68 height 18
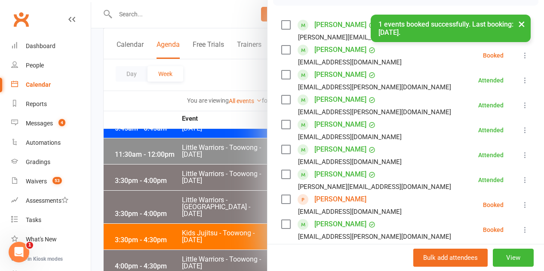
scroll to position [111, 0]
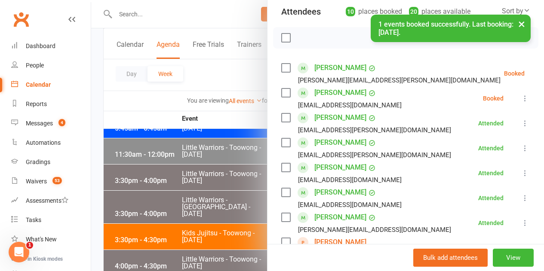
click at [521, 94] on icon at bounding box center [525, 98] width 9 height 9
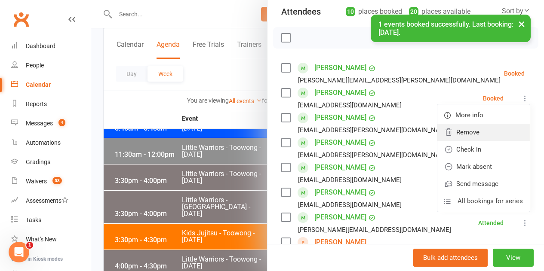
click at [487, 125] on link "Remove" at bounding box center [483, 132] width 92 height 17
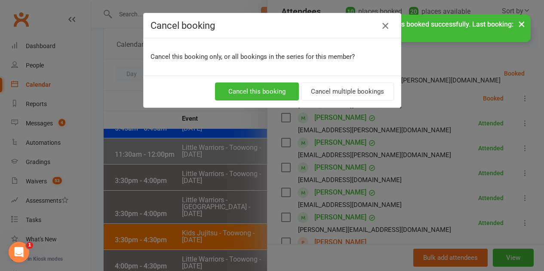
click at [382, 22] on icon "button" at bounding box center [385, 26] width 10 height 10
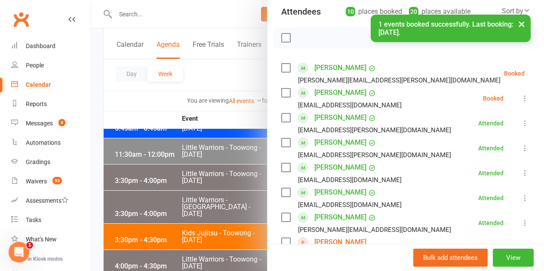
click at [519, 89] on div "Class kiosk mode Roll call 4:30 PM - 6:00 PM, Friday, August, 15, 2025 with Mar…" at bounding box center [406, 195] width 277 height 539
click at [520, 93] on button at bounding box center [525, 98] width 10 height 10
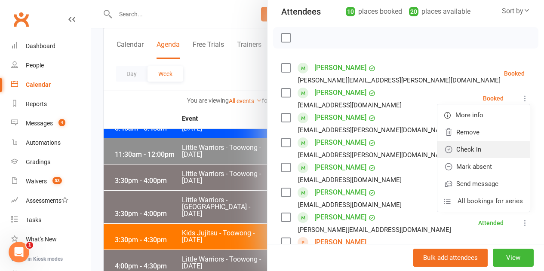
click at [476, 141] on link "Check in" at bounding box center [483, 149] width 92 height 17
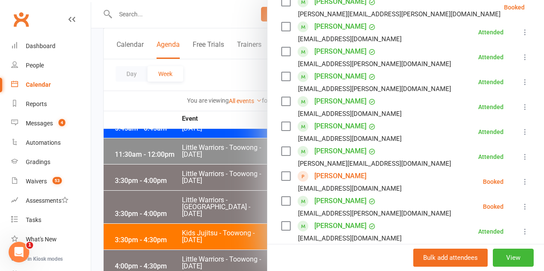
scroll to position [197, 0]
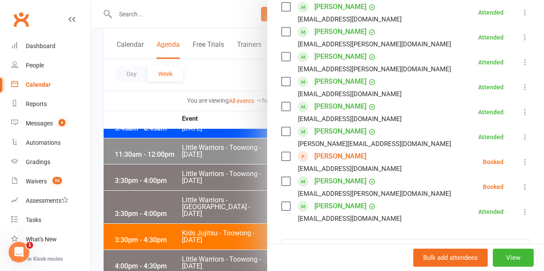
click at [227, 159] on div at bounding box center [317, 135] width 453 height 271
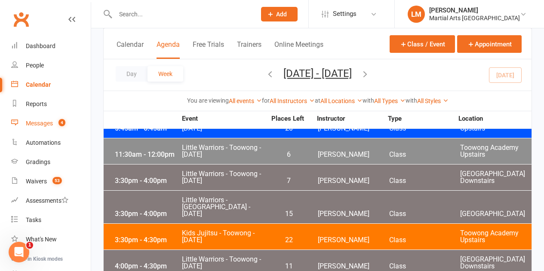
click at [61, 121] on span "4" at bounding box center [61, 122] width 7 height 7
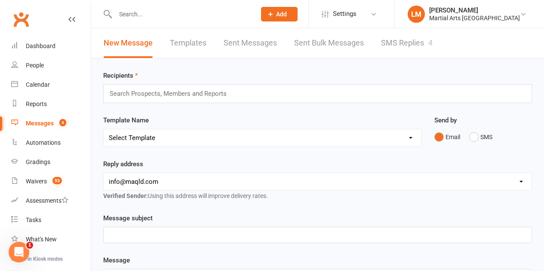
click at [399, 46] on link "SMS Replies 4" at bounding box center [407, 43] width 52 height 30
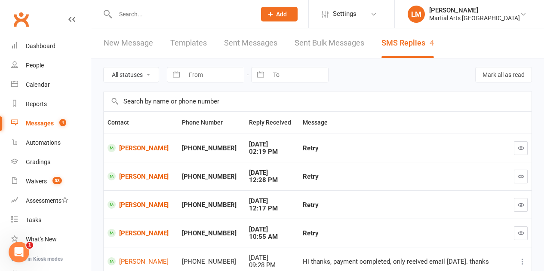
click at [509, 149] on td at bounding box center [519, 148] width 23 height 28
click at [519, 148] on icon "button" at bounding box center [521, 148] width 6 height 6
click at [523, 180] on icon "button" at bounding box center [521, 176] width 6 height 6
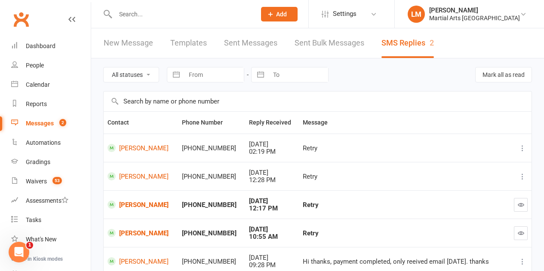
click at [515, 205] on button "button" at bounding box center [521, 205] width 14 height 14
click at [514, 233] on div at bounding box center [519, 234] width 15 height 14
click at [515, 232] on button "button" at bounding box center [521, 234] width 14 height 14
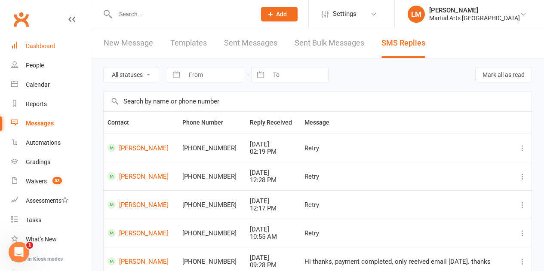
click at [69, 48] on link "Dashboard" at bounding box center [51, 46] width 80 height 19
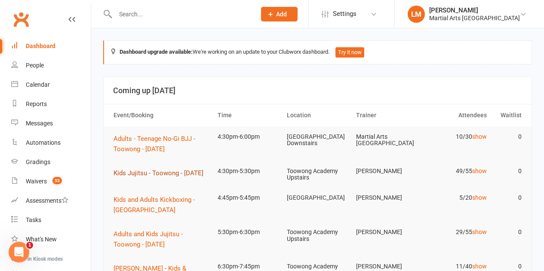
click at [163, 171] on span "Kids Jujitsu - Toowong - Friday" at bounding box center [159, 173] width 90 height 8
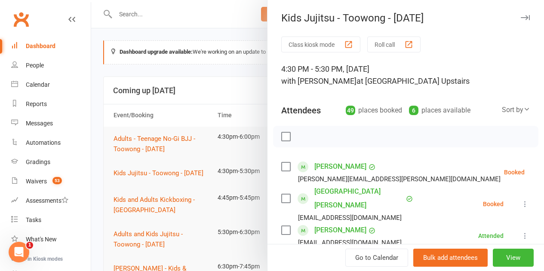
click at [393, 49] on button "Roll call" at bounding box center [393, 45] width 53 height 16
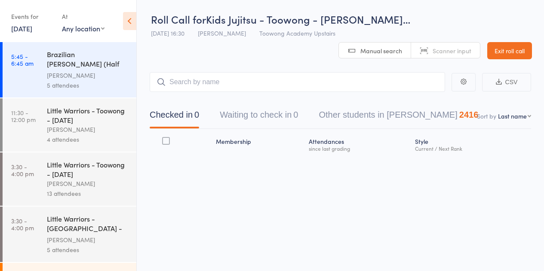
click at [281, 120] on button "Waiting to check in 0" at bounding box center [259, 117] width 78 height 23
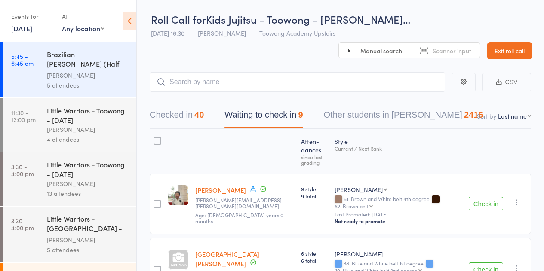
click at [188, 115] on button "Checked in 40" at bounding box center [177, 117] width 54 height 23
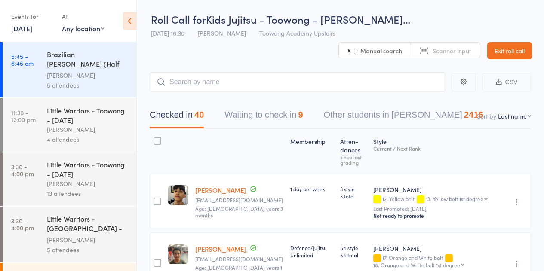
click at [249, 112] on button "Waiting to check in 9" at bounding box center [264, 117] width 78 height 23
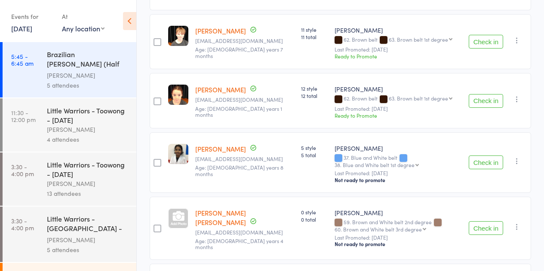
scroll to position [344, 0]
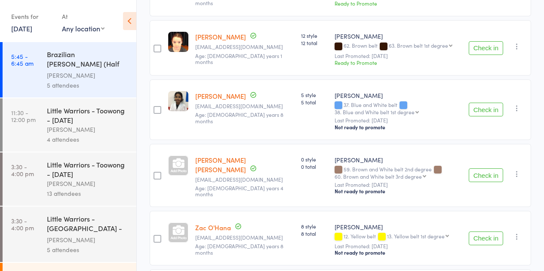
click at [491, 103] on button "Check in" at bounding box center [486, 110] width 34 height 14
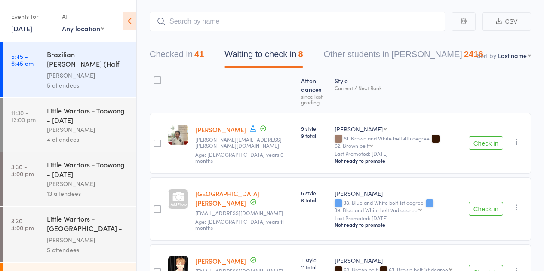
scroll to position [43, 0]
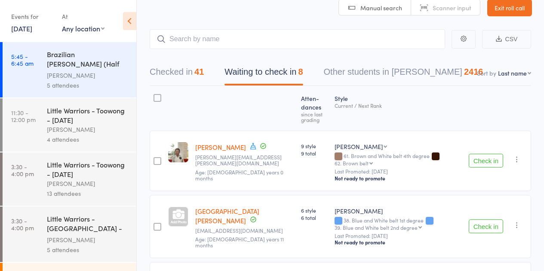
click at [510, 72] on select "First name Last name Birthday today? Behind on payments? Check in time Next pay…" at bounding box center [514, 73] width 33 height 9
select select "10"
click at [498, 69] on select "First name Last name Birthday today? Behind on payments? Check in time Next pay…" at bounding box center [514, 73] width 33 height 9
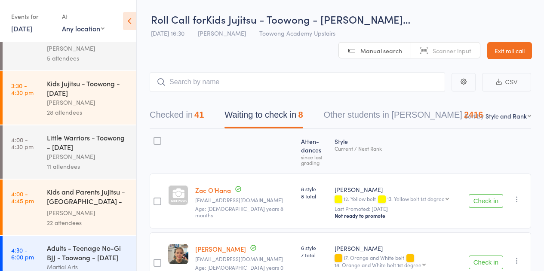
scroll to position [172, 0]
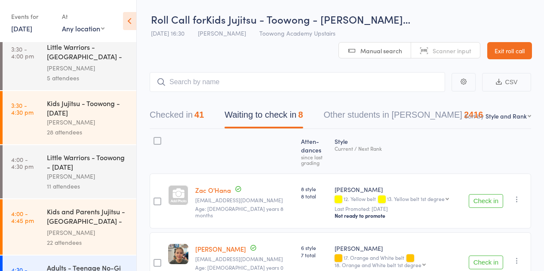
click at [84, 120] on div "[PERSON_NAME]" at bounding box center [88, 122] width 82 height 10
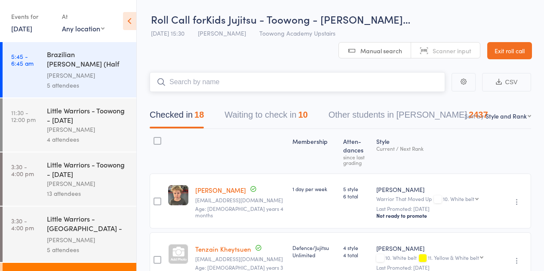
click at [239, 113] on button "Waiting to check in 10" at bounding box center [266, 117] width 83 height 23
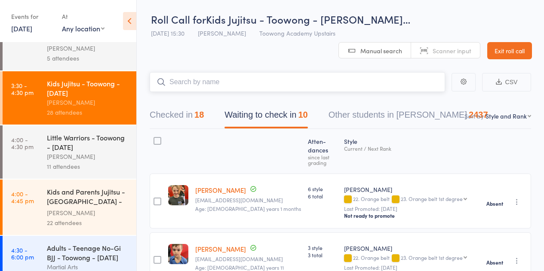
scroll to position [258, 0]
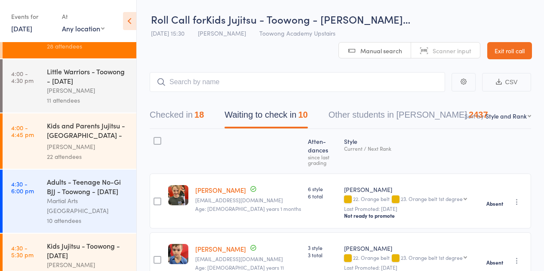
click at [74, 241] on div "Kids Jujitsu - Toowong - [DATE]" at bounding box center [88, 250] width 82 height 19
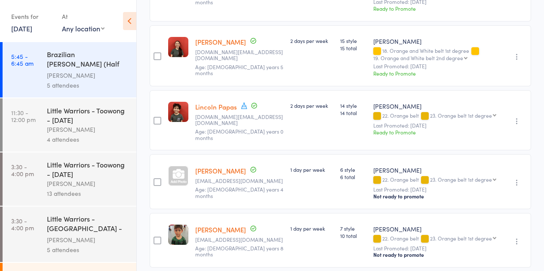
scroll to position [668, 0]
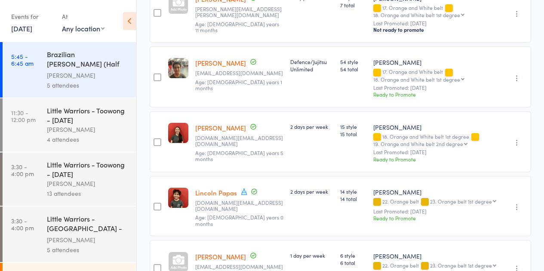
click at [126, 19] on icon at bounding box center [129, 21] width 13 height 18
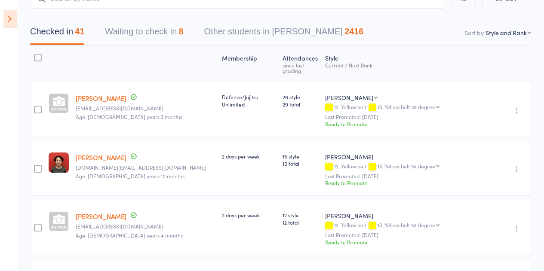
scroll to position [0, 0]
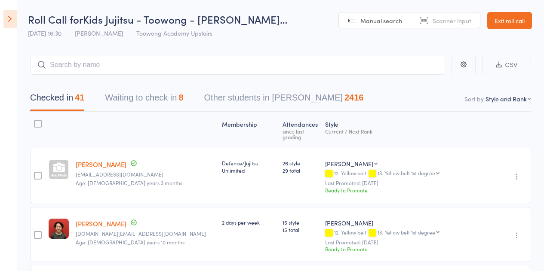
click at [507, 18] on link "Exit roll call" at bounding box center [509, 20] width 45 height 17
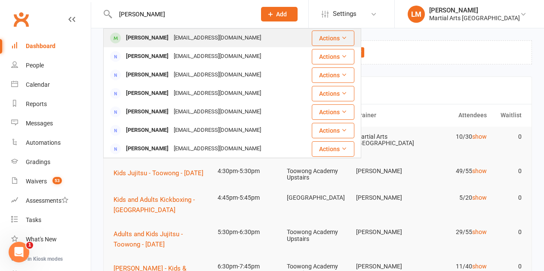
type input "levi morris"
click at [171, 34] on div "levimorris0702@gmail.com" at bounding box center [217, 38] width 92 height 12
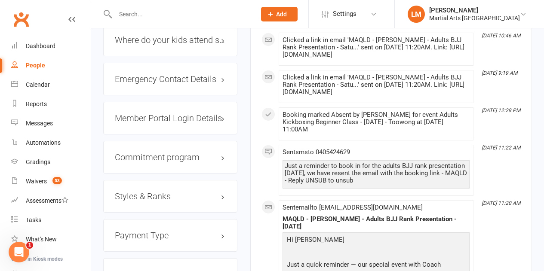
scroll to position [989, 0]
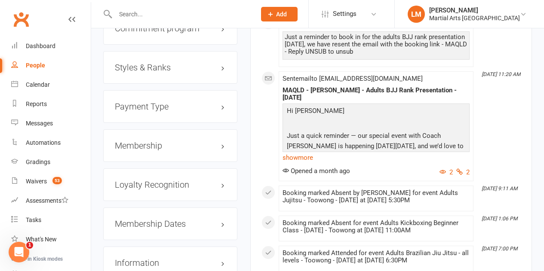
click at [189, 51] on div "Styles & Ranks" at bounding box center [170, 67] width 134 height 33
click at [187, 63] on h3 "Styles & Ranks" at bounding box center [170, 67] width 111 height 9
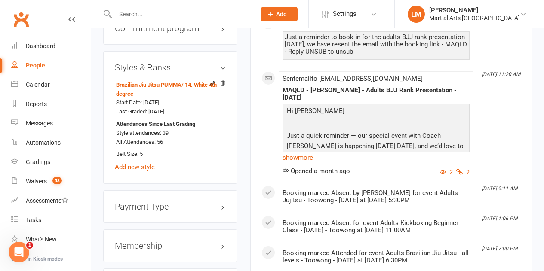
click at [168, 63] on h3 "Styles & Ranks" at bounding box center [170, 67] width 111 height 9
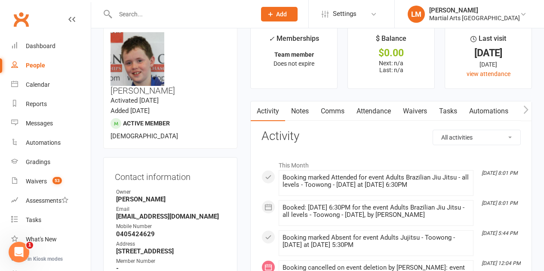
scroll to position [0, 0]
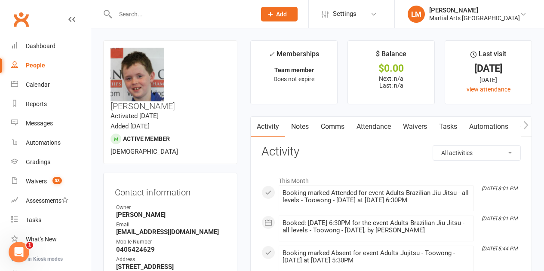
click at [149, 11] on input "text" at bounding box center [181, 14] width 137 height 12
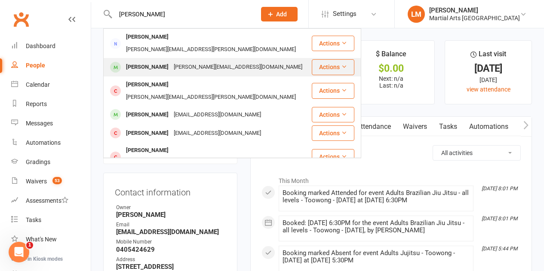
type input "kyle"
click at [205, 65] on div "Kyle Elkenhans kyle.elkenhans@gmail.com" at bounding box center [207, 67] width 207 height 18
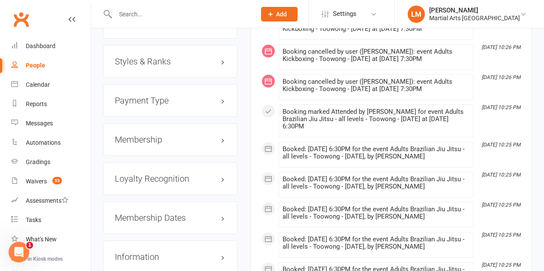
scroll to position [957, 0]
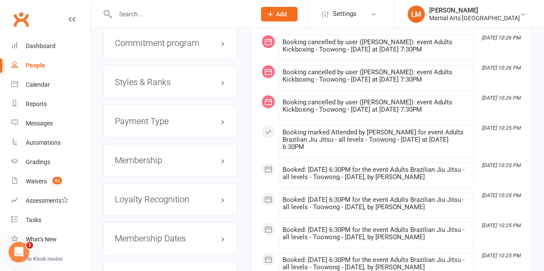
click at [163, 77] on h3 "Styles & Ranks" at bounding box center [170, 81] width 111 height 9
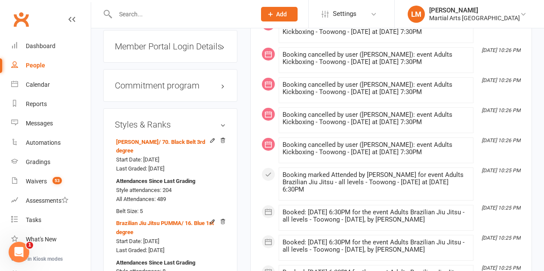
scroll to position [914, 0]
click at [207, 120] on h3 "Styles & Ranks" at bounding box center [170, 124] width 111 height 9
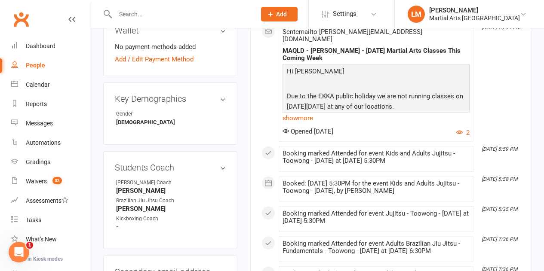
scroll to position [268, 0]
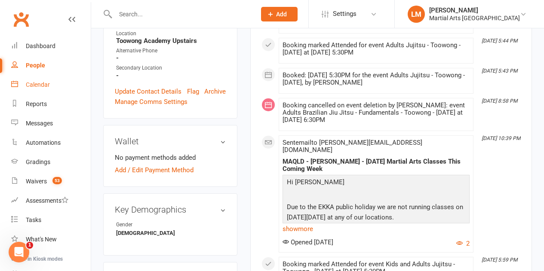
click at [25, 82] on link "Calendar" at bounding box center [51, 84] width 80 height 19
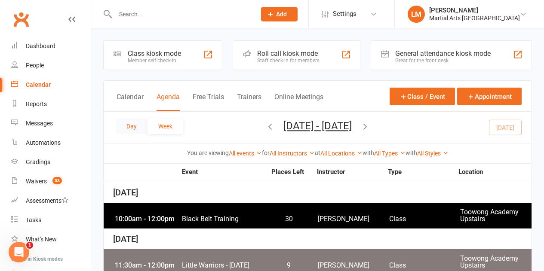
click at [142, 131] on button "Day" at bounding box center [132, 126] width 32 height 15
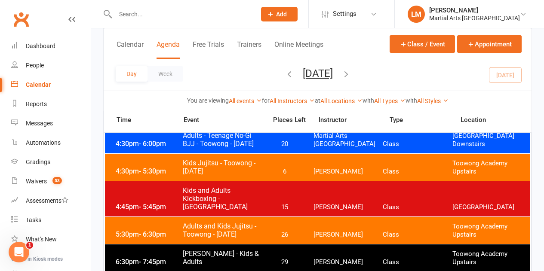
scroll to position [258, 0]
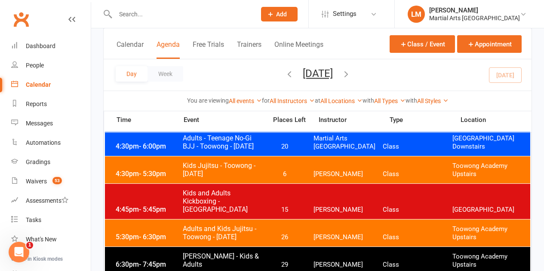
click at [213, 236] on span "Adults and Kids Jujitsu - Toowong - [DATE]" at bounding box center [222, 233] width 80 height 16
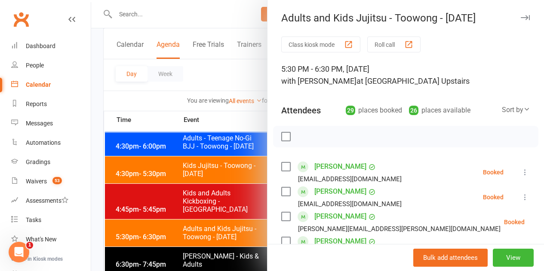
click at [385, 49] on button "Roll call" at bounding box center [393, 45] width 53 height 16
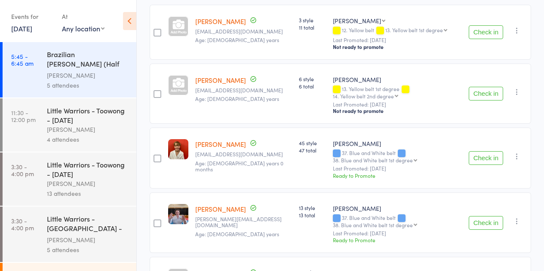
scroll to position [215, 0]
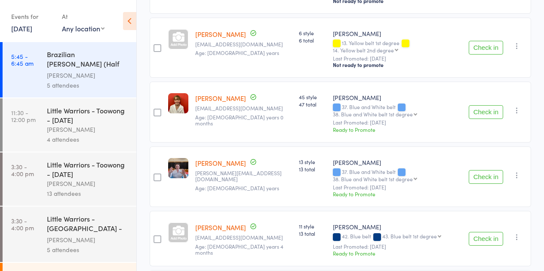
click at [489, 112] on button "Check in" at bounding box center [486, 112] width 34 height 14
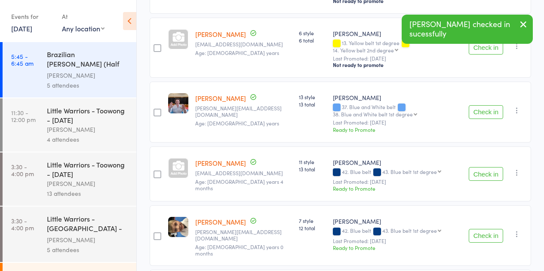
click at [470, 115] on button "Check in" at bounding box center [486, 112] width 34 height 14
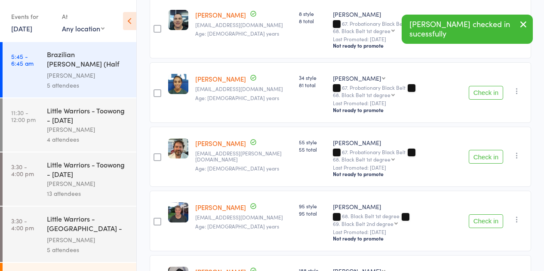
scroll to position [1505, 0]
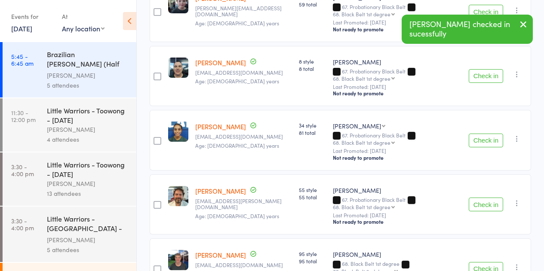
click at [481, 134] on button "Check in" at bounding box center [486, 141] width 34 height 14
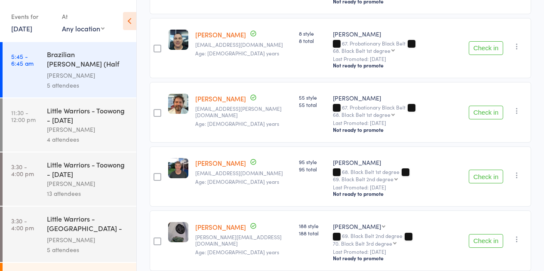
scroll to position [1548, 0]
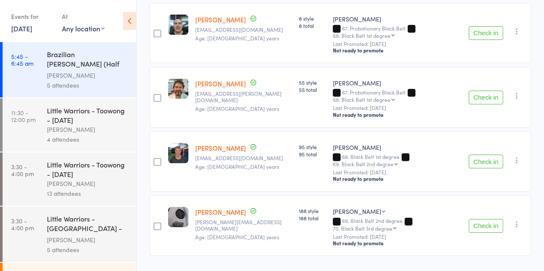
click at [492, 155] on button "Check in" at bounding box center [486, 162] width 34 height 14
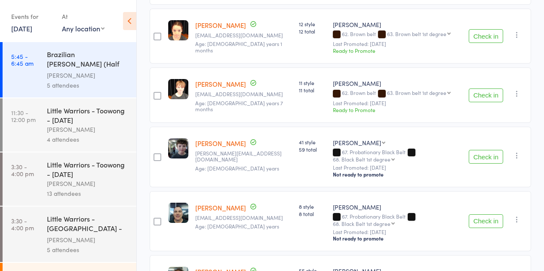
scroll to position [1317, 0]
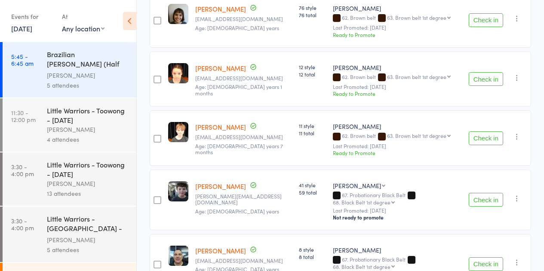
click at [484, 132] on button "Check in" at bounding box center [486, 139] width 34 height 14
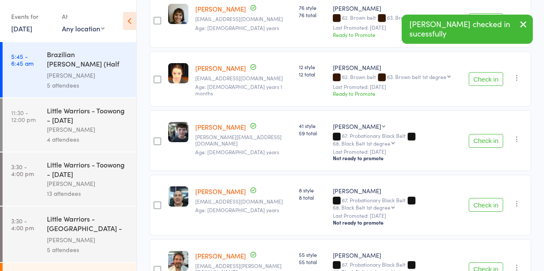
click at [489, 72] on button "Check in" at bounding box center [486, 79] width 34 height 14
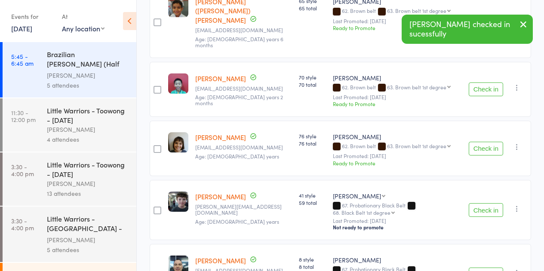
scroll to position [1188, 0]
click at [497, 142] on button "Check in" at bounding box center [486, 149] width 34 height 14
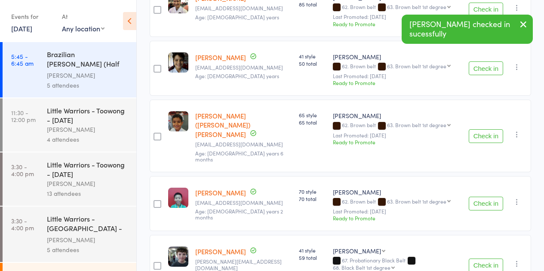
scroll to position [1059, 0]
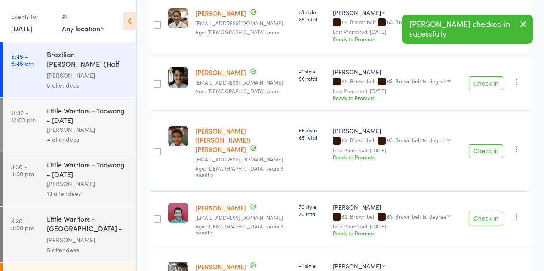
click at [491, 145] on button "Check in" at bounding box center [486, 152] width 34 height 14
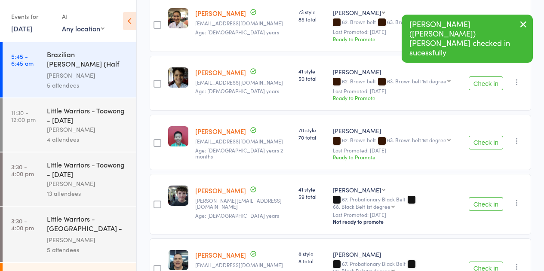
scroll to position [1016, 0]
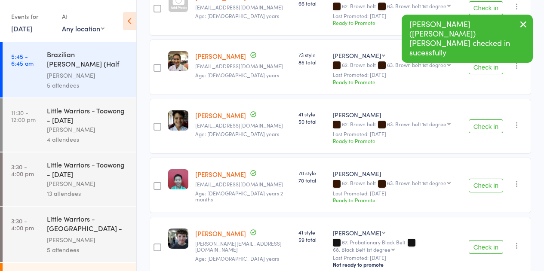
click at [486, 64] on button "Check in" at bounding box center [486, 68] width 34 height 14
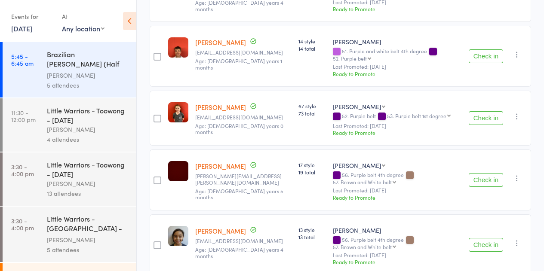
scroll to position [500, 0]
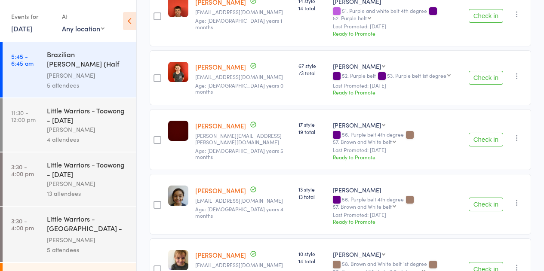
click at [484, 133] on button "Check in" at bounding box center [486, 140] width 34 height 14
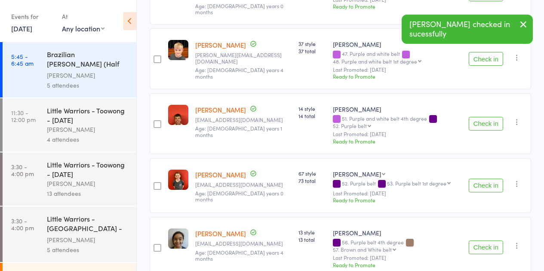
scroll to position [371, 0]
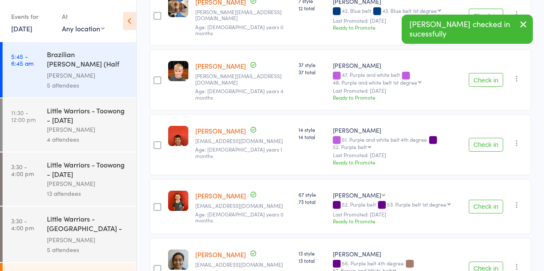
click at [471, 74] on button "Check in" at bounding box center [486, 80] width 34 height 14
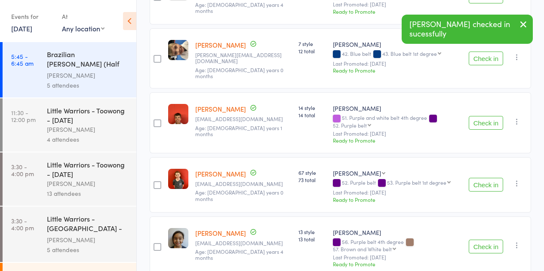
click at [476, 62] on button "Check in" at bounding box center [486, 59] width 34 height 14
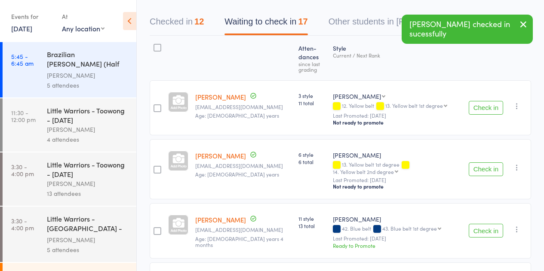
scroll to position [113, 0]
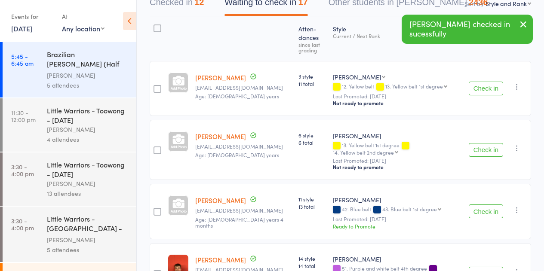
click at [486, 147] on button "Check in" at bounding box center [486, 150] width 34 height 14
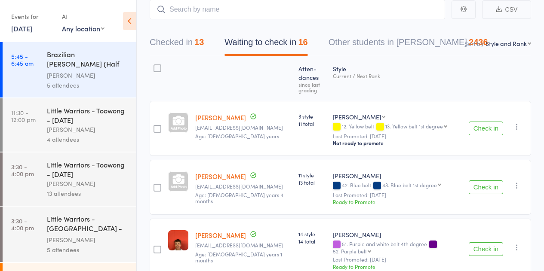
scroll to position [0, 0]
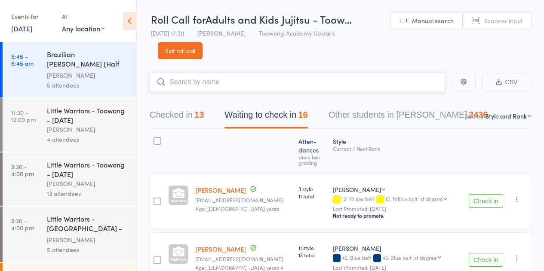
click at [218, 74] on input "search" at bounding box center [297, 82] width 295 height 20
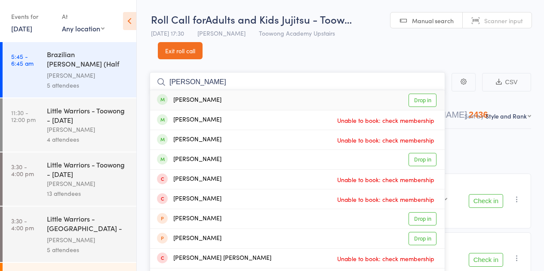
type input "[PERSON_NAME]"
click at [213, 101] on div "[PERSON_NAME] Drop in" at bounding box center [297, 100] width 295 height 20
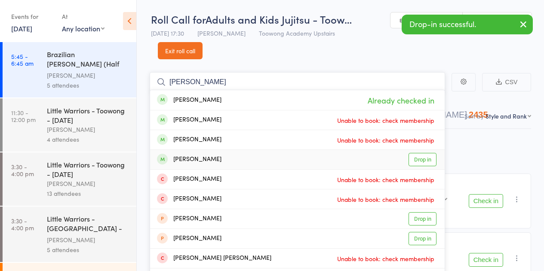
type input "[PERSON_NAME]"
click at [197, 157] on div "[PERSON_NAME]" at bounding box center [189, 160] width 65 height 10
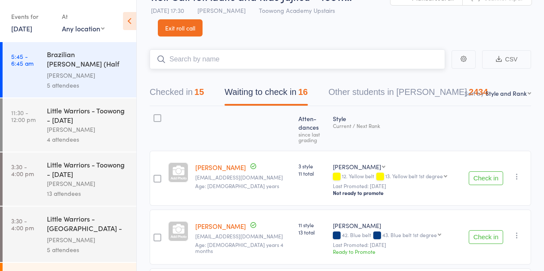
scroll to position [43, 0]
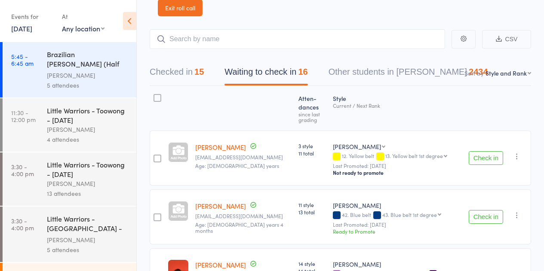
click at [489, 216] on button "Check in" at bounding box center [486, 217] width 34 height 14
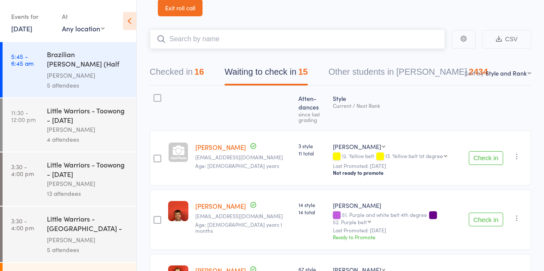
click at [216, 43] on input "search" at bounding box center [297, 39] width 295 height 20
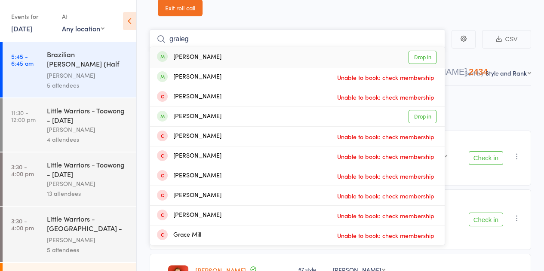
click at [243, 45] on input "graieg" at bounding box center [297, 39] width 295 height 20
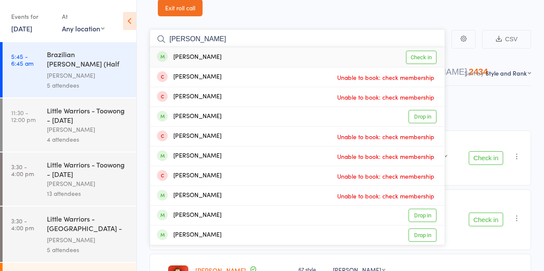
type input "schulz"
click at [231, 56] on div "Georg Schulz Check in" at bounding box center [297, 57] width 295 height 20
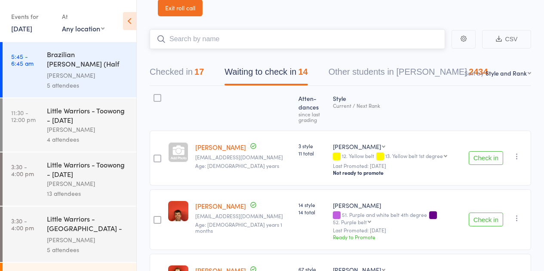
click at [214, 46] on input "search" at bounding box center [297, 39] width 295 height 20
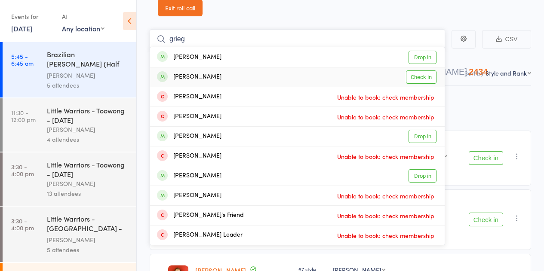
type input "grieg"
click at [258, 80] on div "James Graieg Check in" at bounding box center [297, 77] width 295 height 19
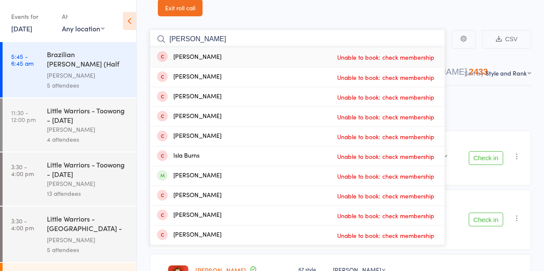
type input "burgess"
click at [238, 30] on input "burgess" at bounding box center [297, 39] width 295 height 20
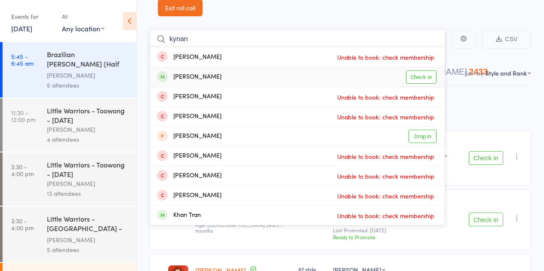
type input "kynan"
click at [208, 75] on div "Kynan Luescher" at bounding box center [189, 77] width 65 height 10
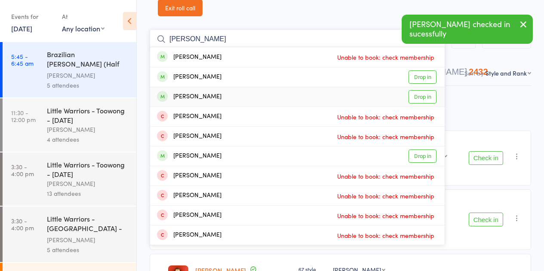
type input "stege"
click at [199, 97] on div "Thomas Stegeman" at bounding box center [189, 97] width 65 height 10
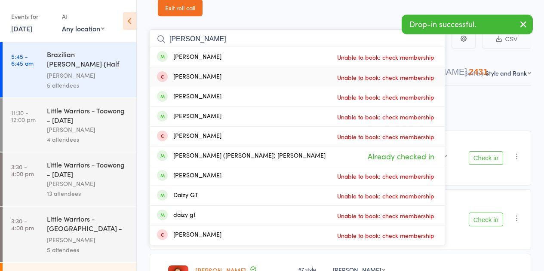
type input "daksh"
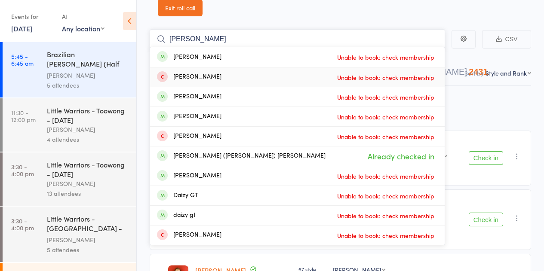
click at [203, 43] on input "daksh" at bounding box center [297, 39] width 295 height 20
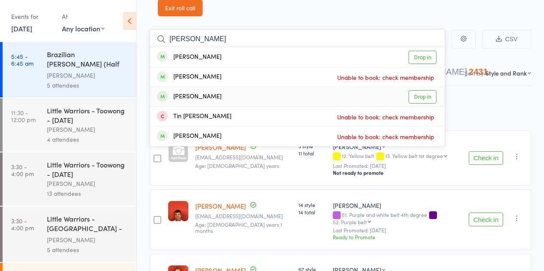
type input "tighe"
click at [190, 103] on div "Liam Tighe Drop in" at bounding box center [297, 96] width 295 height 19
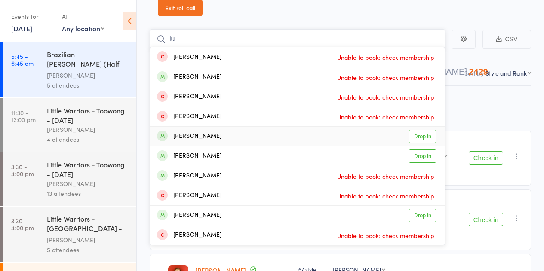
type input "l"
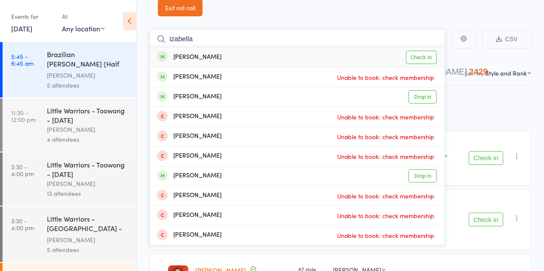
type input "izabella"
click at [206, 56] on div "[PERSON_NAME]" at bounding box center [189, 57] width 65 height 10
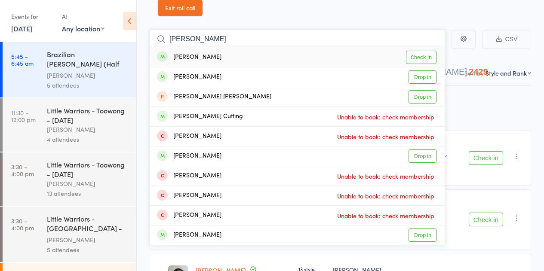
type input "truong"
click at [208, 56] on div "Andy Truong Check in" at bounding box center [297, 57] width 295 height 20
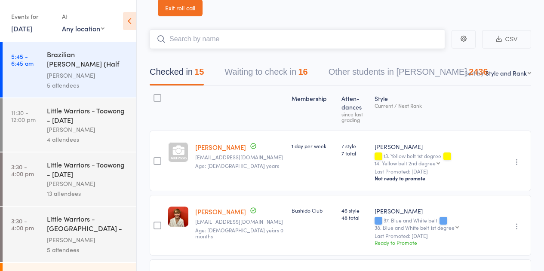
scroll to position [43, 0]
click at [200, 38] on input "search" at bounding box center [297, 39] width 295 height 20
click at [192, 13] on link "Exit roll call" at bounding box center [180, 7] width 45 height 17
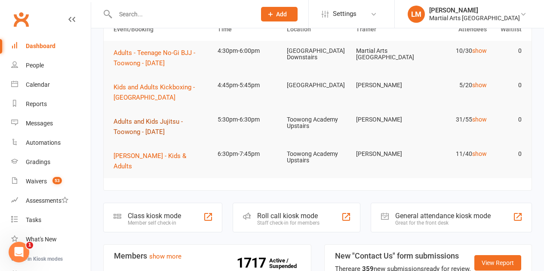
click at [143, 123] on span "Adults and Kids Jujitsu - Toowong - [DATE]" at bounding box center [148, 127] width 69 height 18
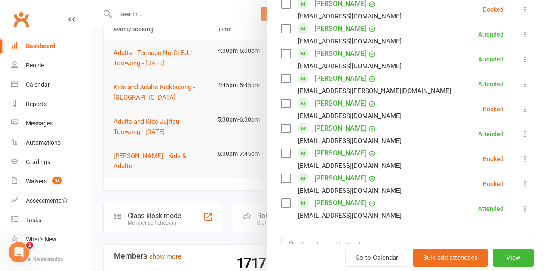
scroll to position [817, 0]
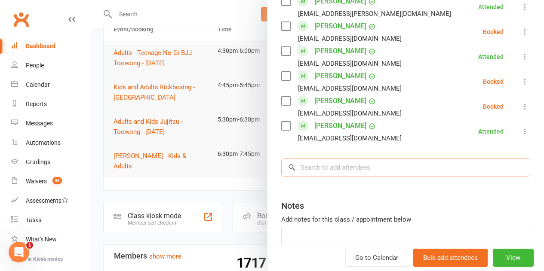
click at [327, 159] on input "search" at bounding box center [405, 168] width 249 height 18
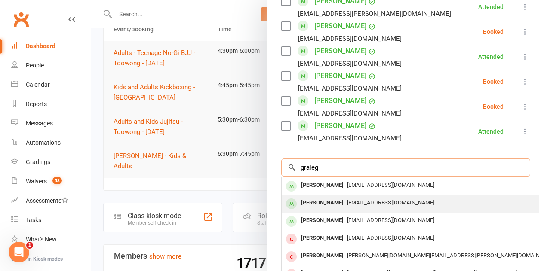
type input "graieg"
click at [315, 197] on div "[PERSON_NAME]" at bounding box center [322, 203] width 49 height 12
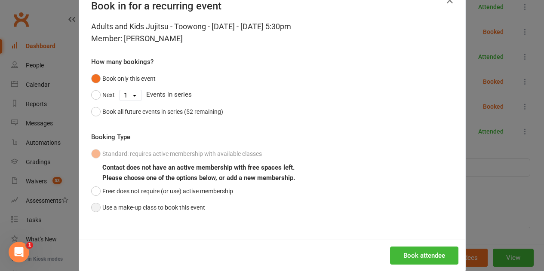
scroll to position [39, 0]
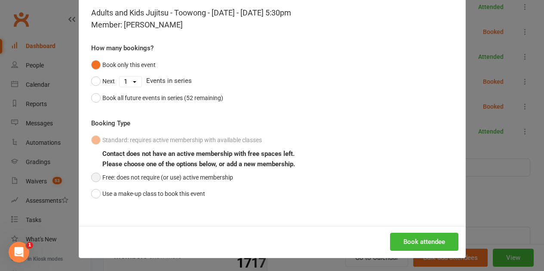
click at [157, 180] on button "Free: does not require (or use) active membership" at bounding box center [162, 177] width 142 height 16
click at [429, 251] on button "Book attendee" at bounding box center [424, 242] width 68 height 18
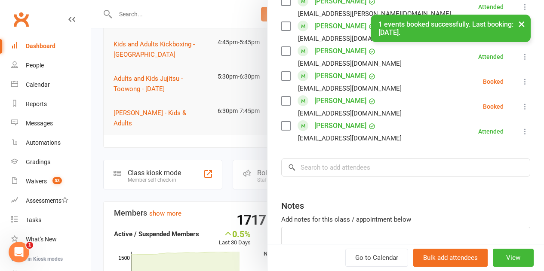
scroll to position [842, 0]
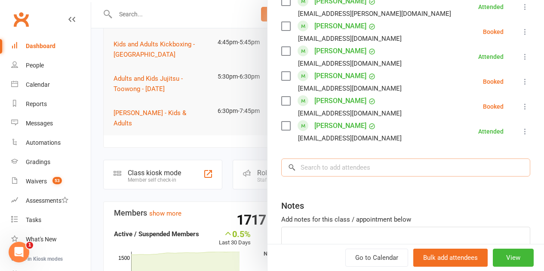
click at [333, 159] on input "search" at bounding box center [405, 168] width 249 height 18
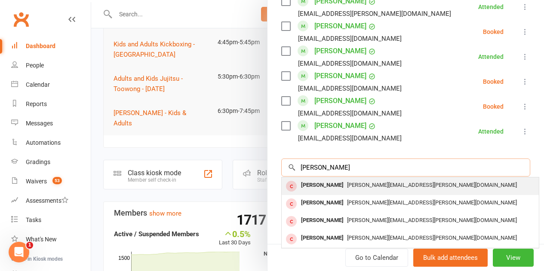
type input "[PERSON_NAME]"
click at [330, 179] on div "[PERSON_NAME]" at bounding box center [322, 185] width 49 height 12
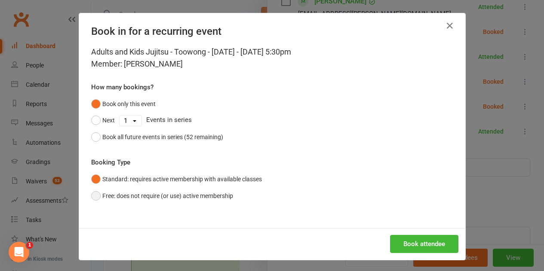
click at [185, 201] on button "Free: does not require (or use) active membership" at bounding box center [162, 196] width 142 height 16
click at [416, 254] on div "Book attendee" at bounding box center [272, 244] width 386 height 32
click at [416, 251] on button "Book attendee" at bounding box center [424, 244] width 68 height 18
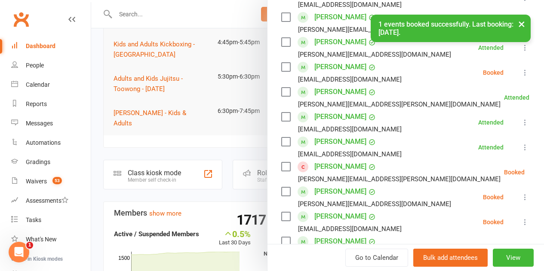
scroll to position [265, 0]
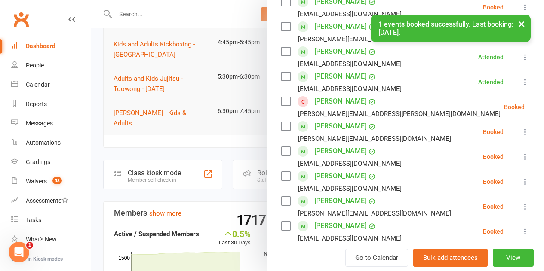
click at [542, 108] on icon at bounding box center [546, 107] width 9 height 9
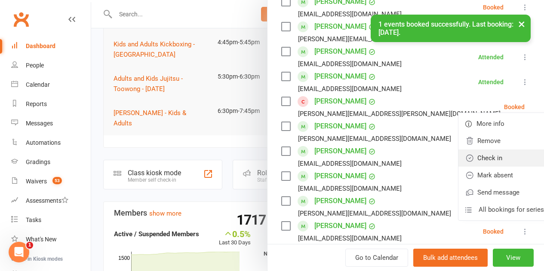
click at [459, 159] on link "Check in" at bounding box center [505, 158] width 92 height 17
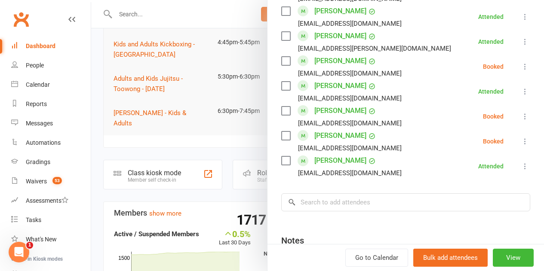
scroll to position [894, 0]
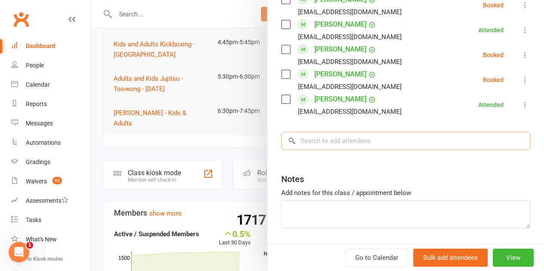
click at [336, 132] on input "search" at bounding box center [405, 141] width 249 height 18
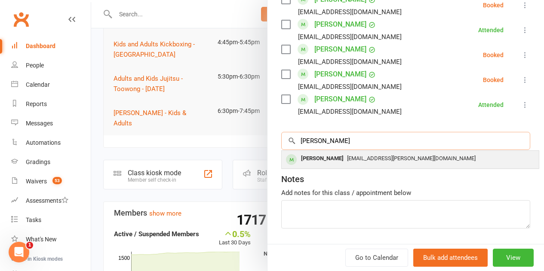
type input "[PERSON_NAME]"
click at [332, 153] on div "[PERSON_NAME]" at bounding box center [322, 159] width 49 height 12
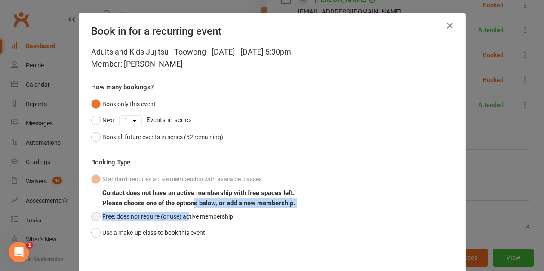
click at [187, 214] on div "Standard: requires active membership with available classes Contact does not ha…" at bounding box center [272, 206] width 362 height 70
click at [187, 214] on button "Free: does not require (or use) active membership" at bounding box center [162, 217] width 142 height 16
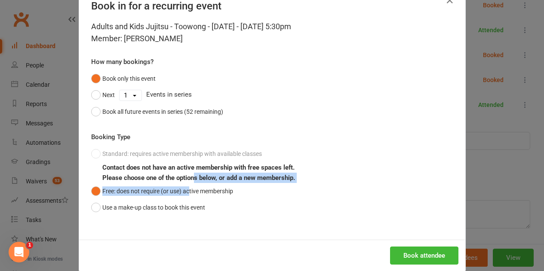
scroll to position [39, 0]
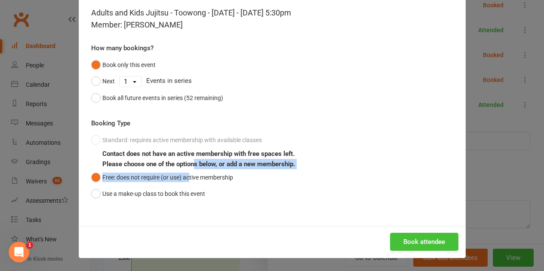
click at [397, 234] on button "Book attendee" at bounding box center [424, 242] width 68 height 18
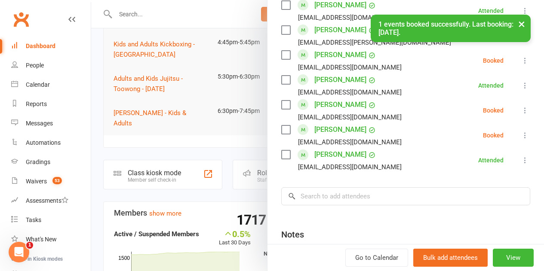
scroll to position [679, 0]
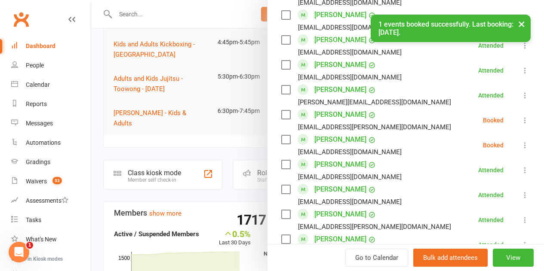
click at [521, 116] on icon at bounding box center [525, 120] width 9 height 9
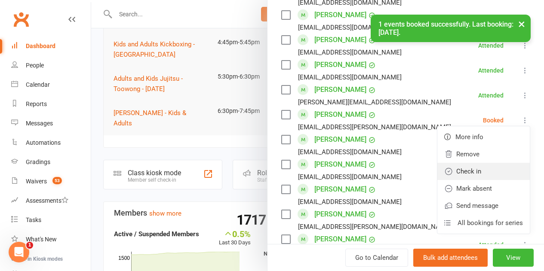
click at [473, 163] on link "Check in" at bounding box center [483, 171] width 92 height 17
